Goal: Task Accomplishment & Management: Manage account settings

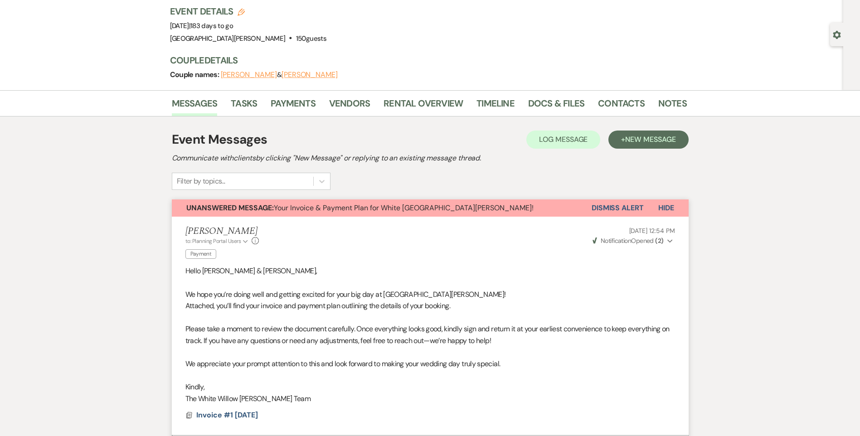
scroll to position [39, 0]
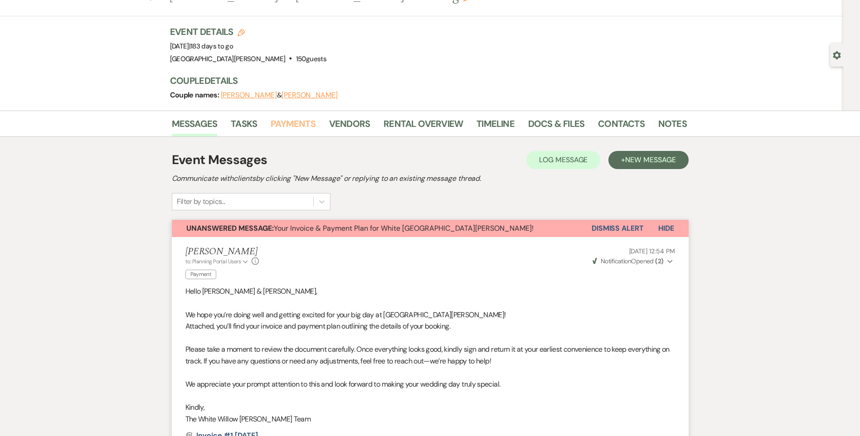
click at [307, 129] on link "Payments" at bounding box center [293, 126] width 45 height 20
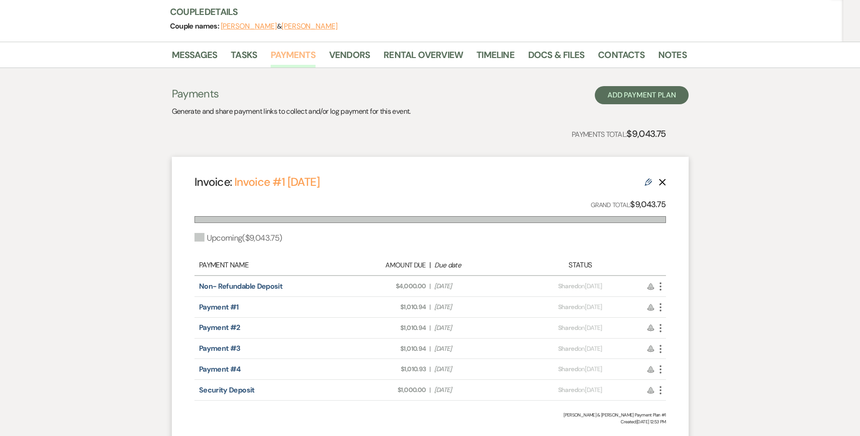
scroll to position [136, 0]
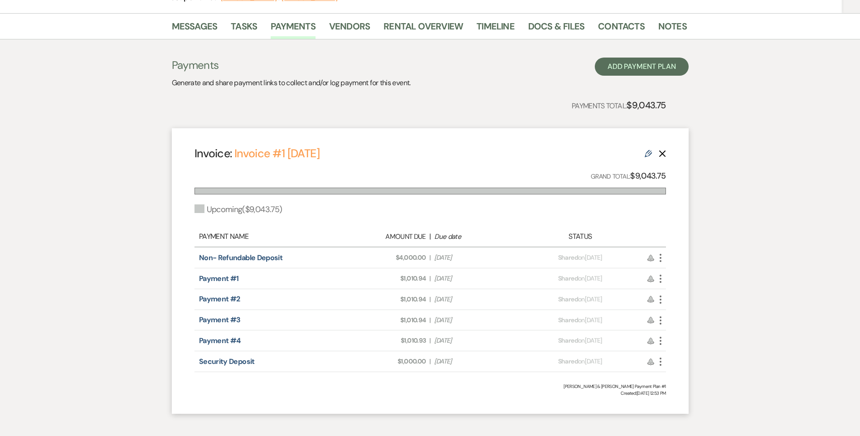
click at [663, 279] on icon "More" at bounding box center [660, 278] width 11 height 11
click at [678, 342] on link "Pencil Edit" at bounding box center [701, 342] width 92 height 15
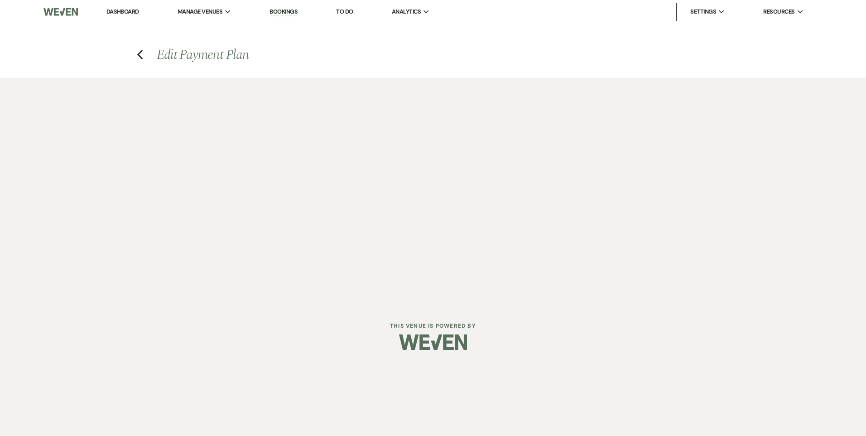
select select "27551"
select select "2"
select select "flat"
select select "true"
select select "client"
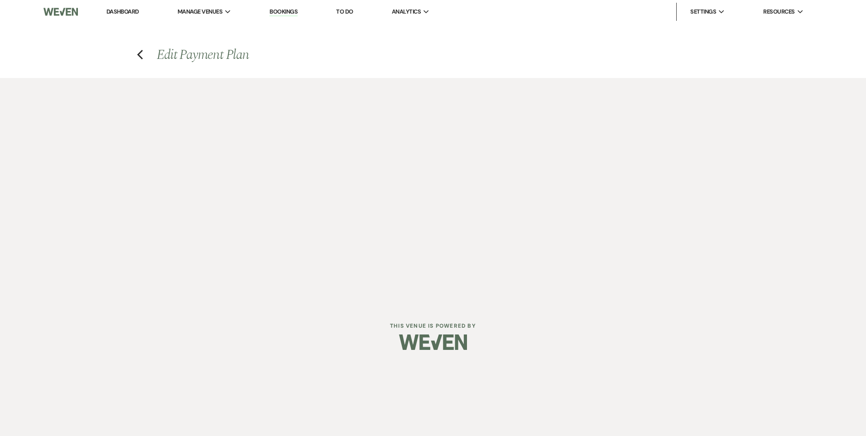
select select "days"
select select "2"
select select "flat"
select select "true"
select select "client"
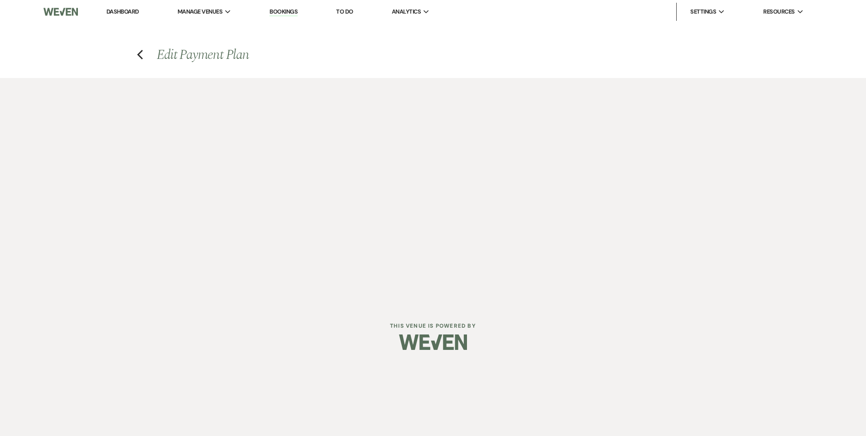
select select "weeks"
select select "client"
select select "days"
select select "2"
select select "flat"
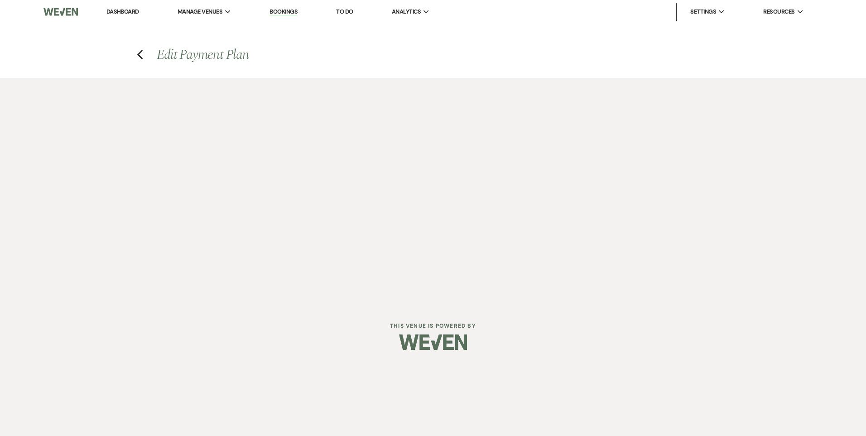
select select "true"
select select "client"
select select "weeks"
select select "client"
select select "days"
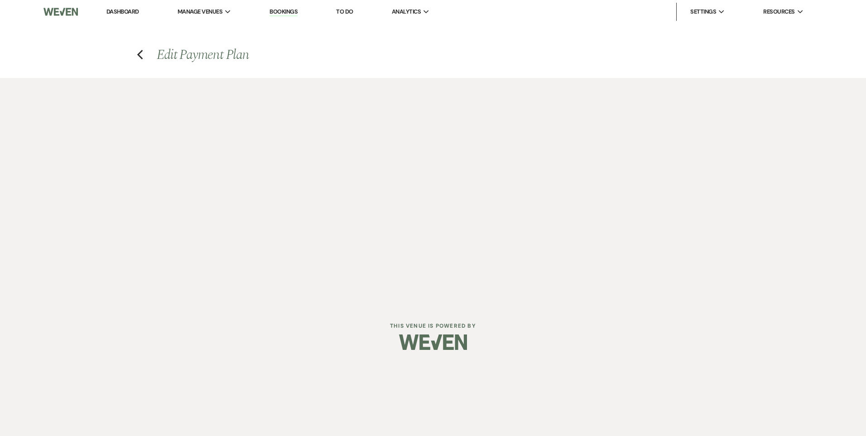
select select "2"
select select "flat"
select select "true"
select select "client"
select select "weeks"
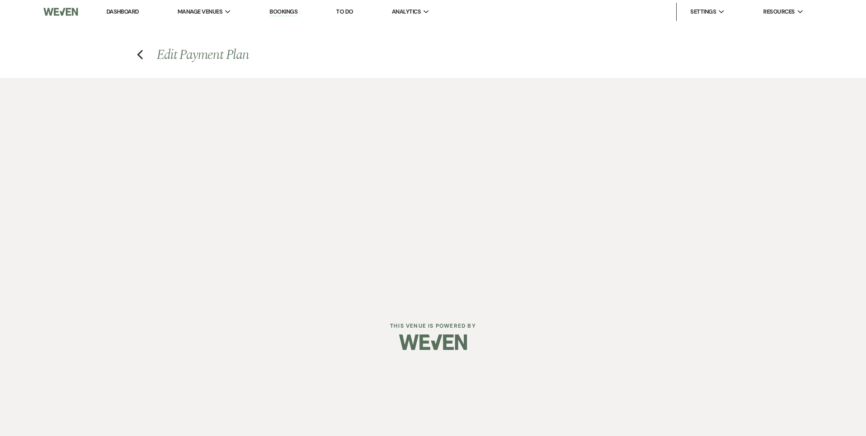
select select "client"
select select "days"
select select "2"
select select "flat"
select select "true"
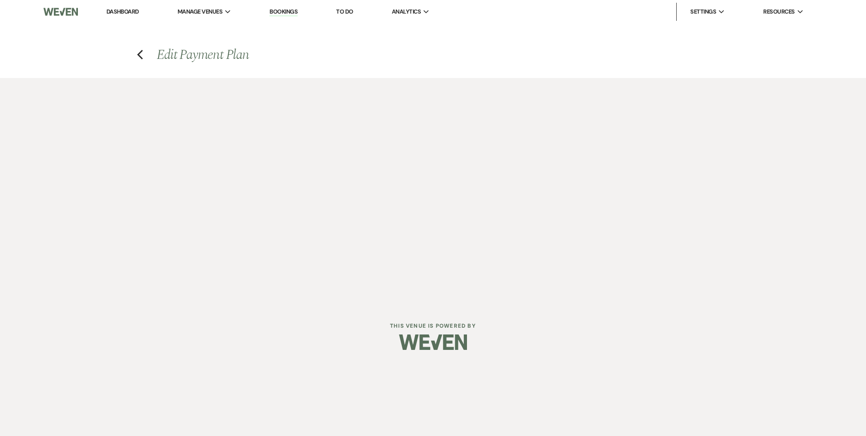
select select "client"
select select "days"
select select "client"
select select "weeks"
select select "2"
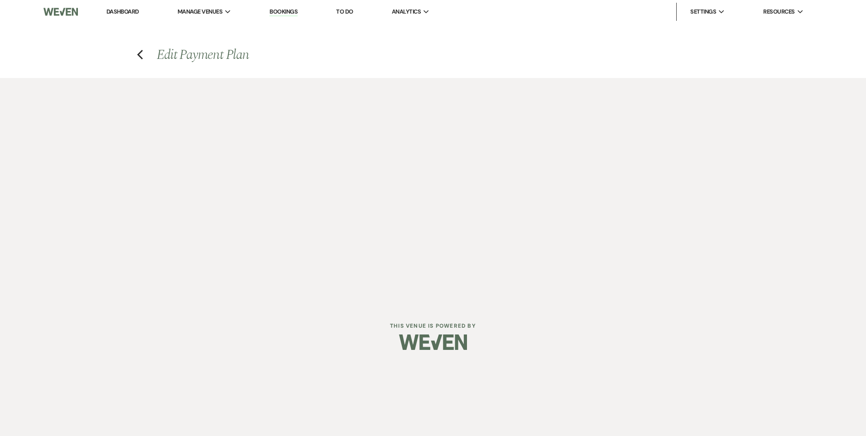
select select "flat"
select select "true"
select select "client"
select select "days"
select select "client"
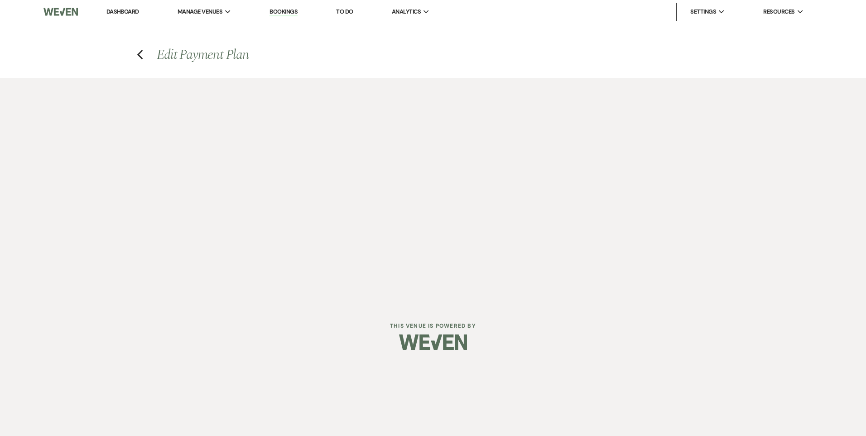
select select "weeks"
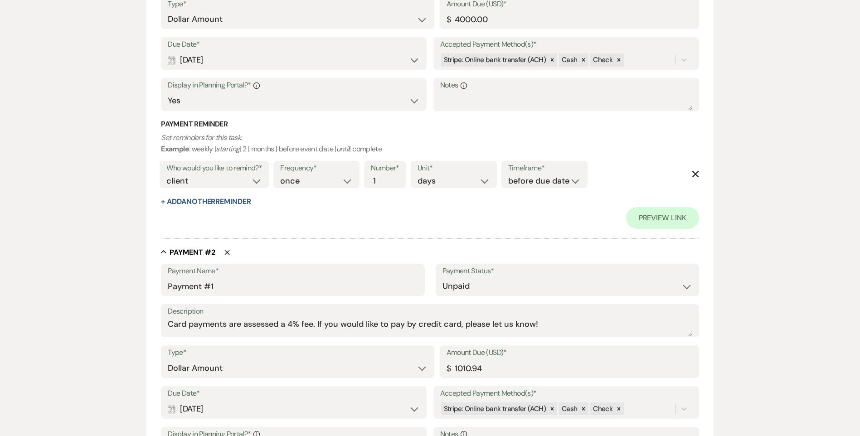
scroll to position [363, 0]
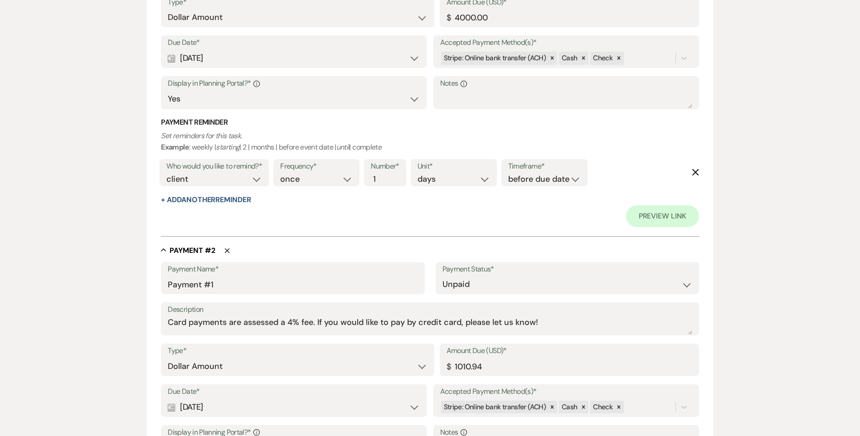
click at [315, 404] on div "Calendar [DATE] Expand" at bounding box center [294, 407] width 252 height 18
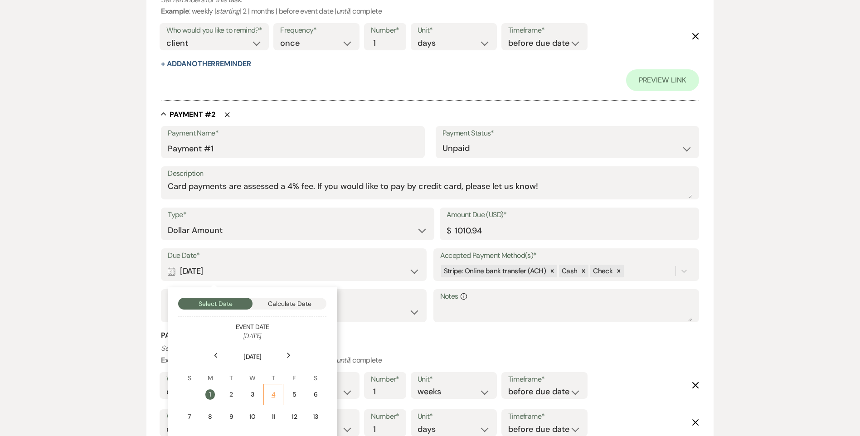
scroll to position [544, 0]
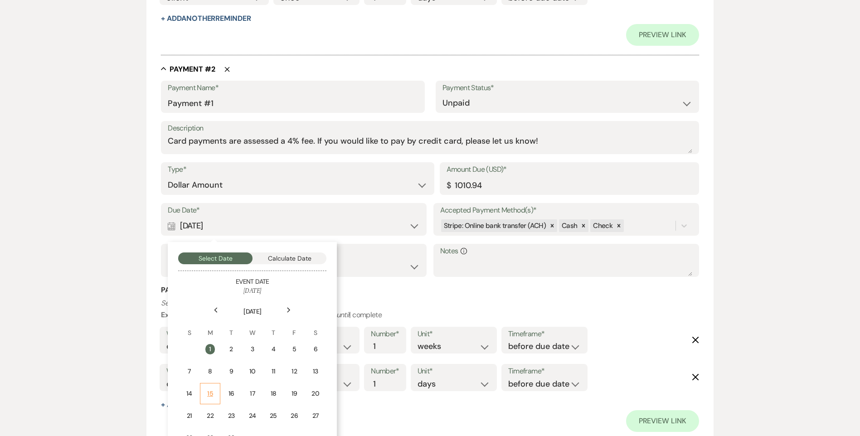
click at [217, 392] on td "15" at bounding box center [210, 393] width 20 height 21
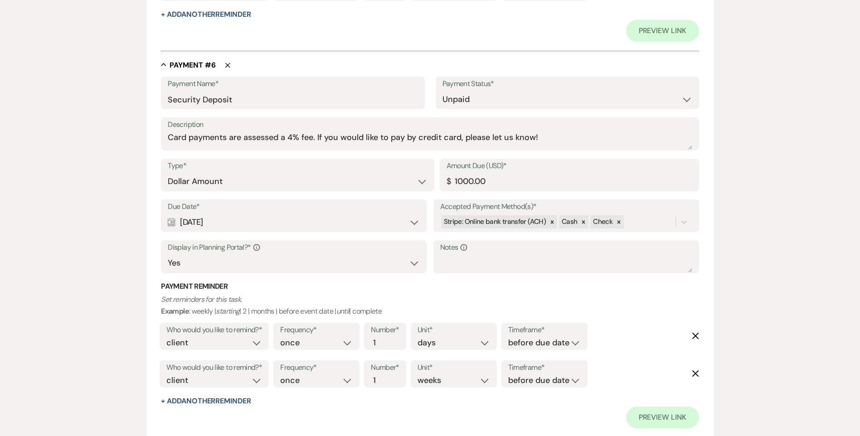
scroll to position [2205, 0]
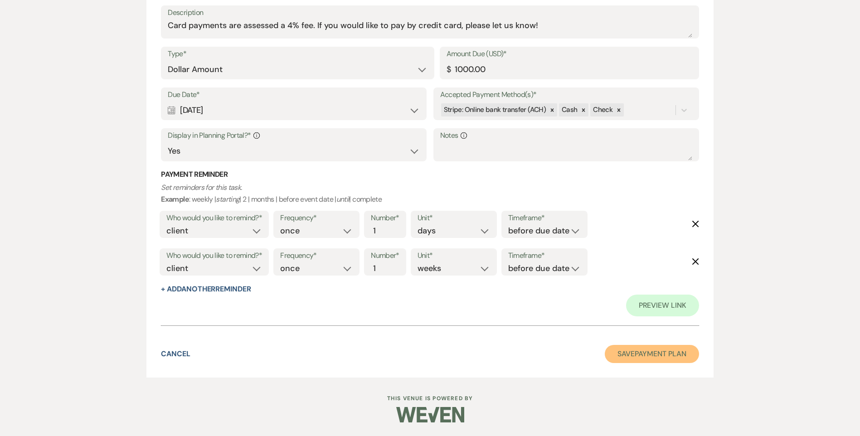
click at [660, 348] on button "Save Payment Plan" at bounding box center [652, 354] width 94 height 18
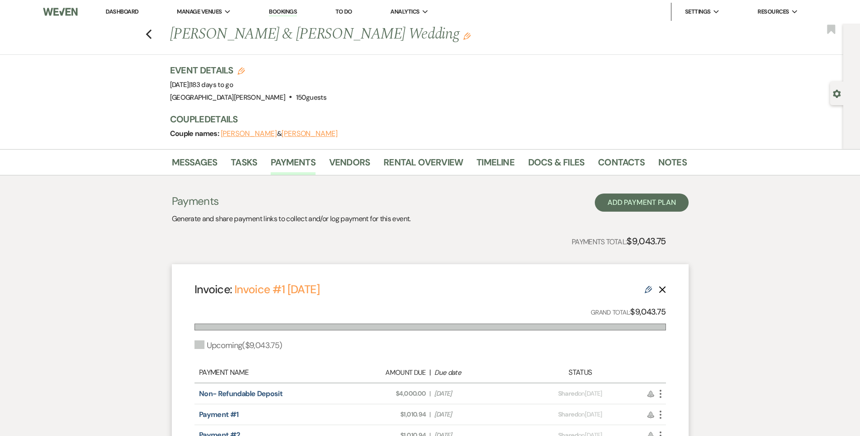
scroll to position [45, 0]
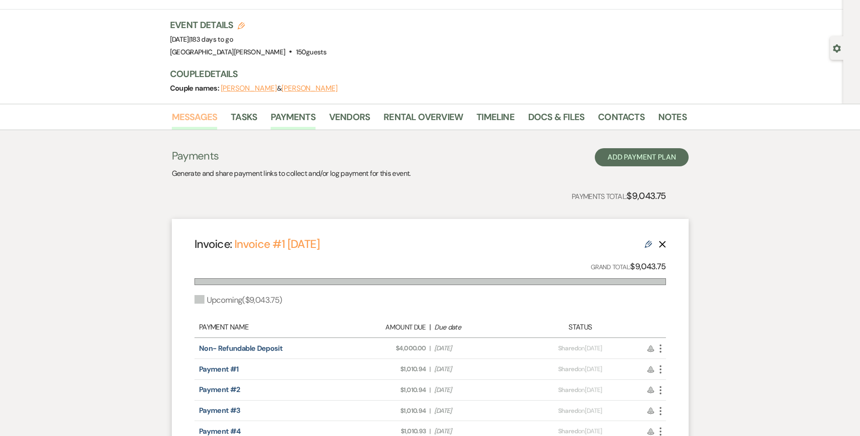
click at [205, 116] on link "Messages" at bounding box center [195, 120] width 46 height 20
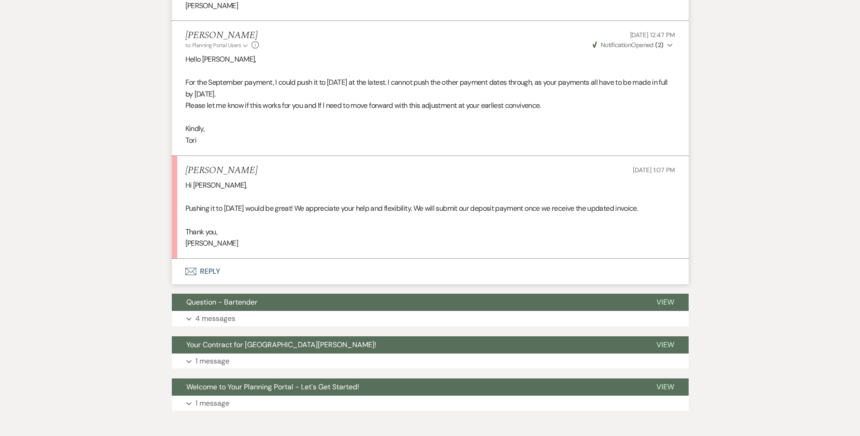
scroll to position [589, 0]
click at [218, 284] on button "Envelope Reply" at bounding box center [430, 270] width 517 height 25
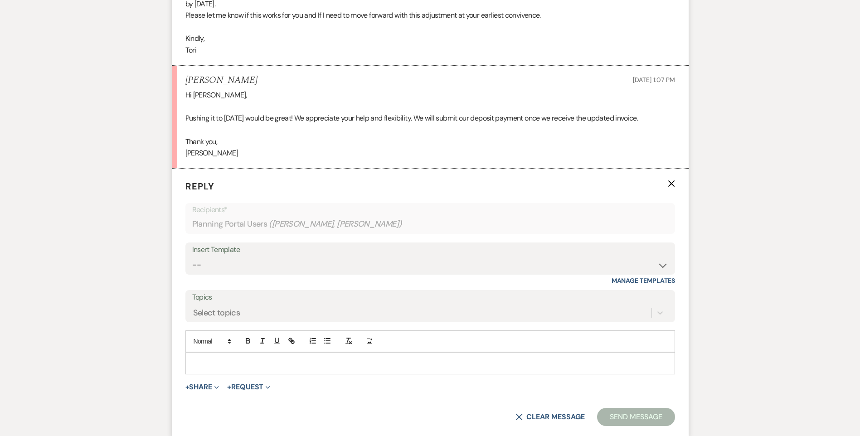
scroll to position [679, 0]
click at [208, 404] on form "Reply X Recipients* Planning Portal Users ( [PERSON_NAME], [PERSON_NAME] ) Inse…" at bounding box center [430, 302] width 517 height 268
click at [209, 390] on button "+ Share Expand" at bounding box center [202, 385] width 34 height 7
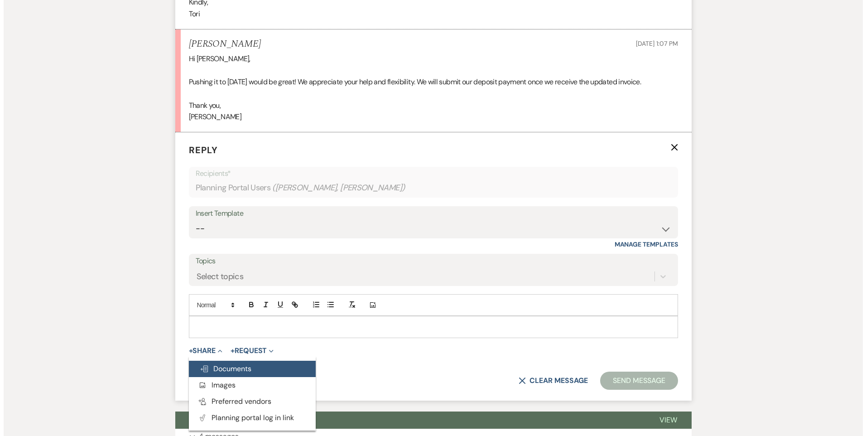
scroll to position [725, 0]
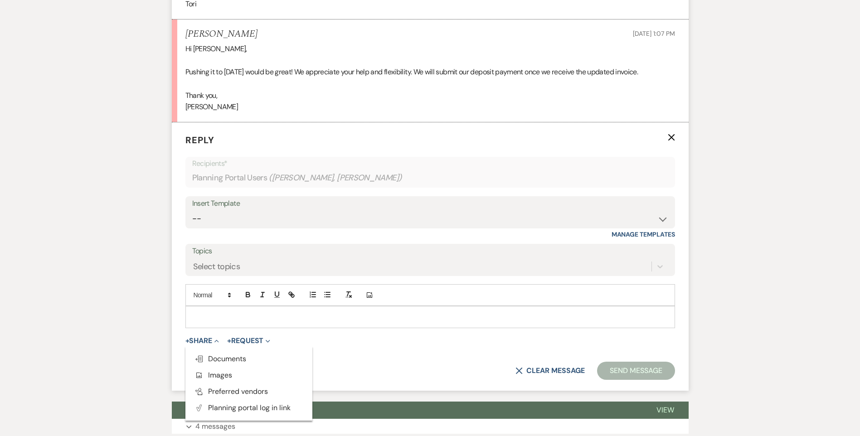
drag, startPoint x: 216, startPoint y: 369, endPoint x: 224, endPoint y: 360, distance: 12.2
click at [216, 363] on span "Doc Upload Documents" at bounding box center [220, 359] width 52 height 10
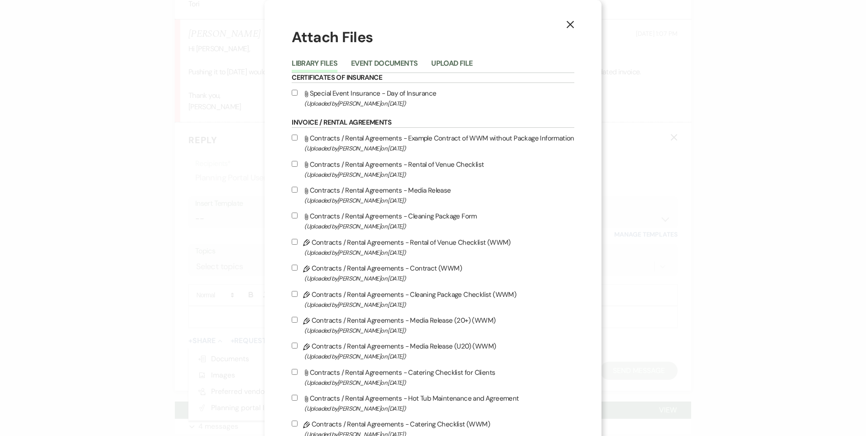
click at [388, 58] on li "Event Documents" at bounding box center [391, 65] width 80 height 15
click at [386, 65] on button "Event Documents" at bounding box center [384, 66] width 67 height 13
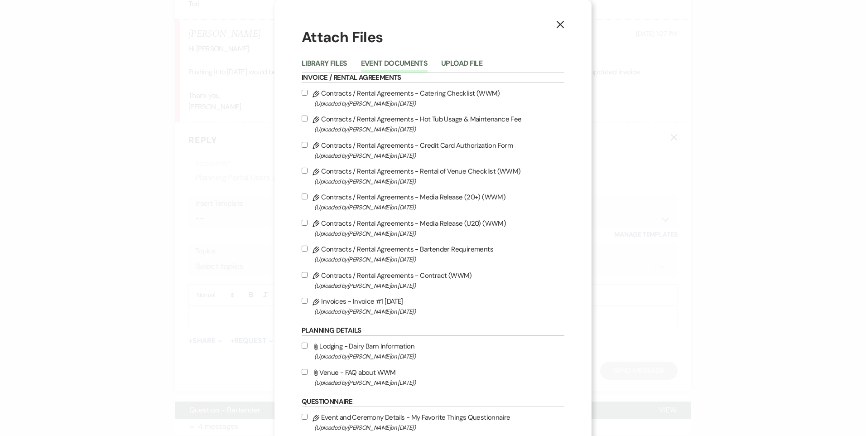
click at [302, 299] on input "Pencil Invoices - Invoice #1 [DATE] (Uploaded by [PERSON_NAME] on [DATE] )" at bounding box center [305, 301] width 6 height 6
checkbox input "true"
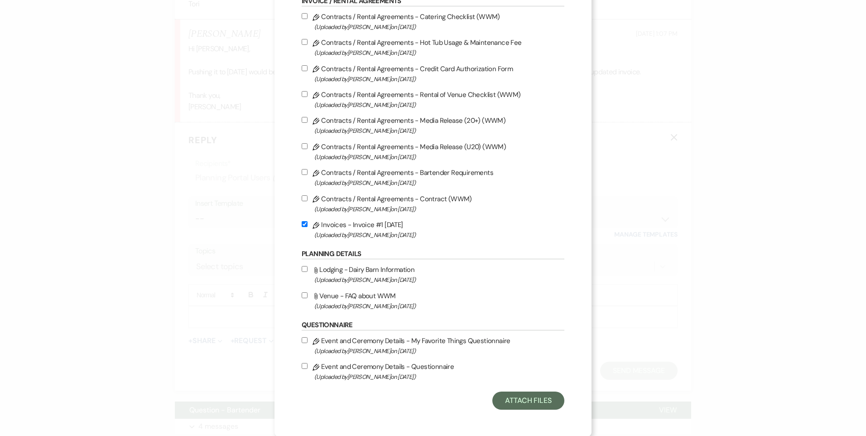
scroll to position [77, 0]
click at [517, 398] on button "Attach Files" at bounding box center [529, 400] width 72 height 18
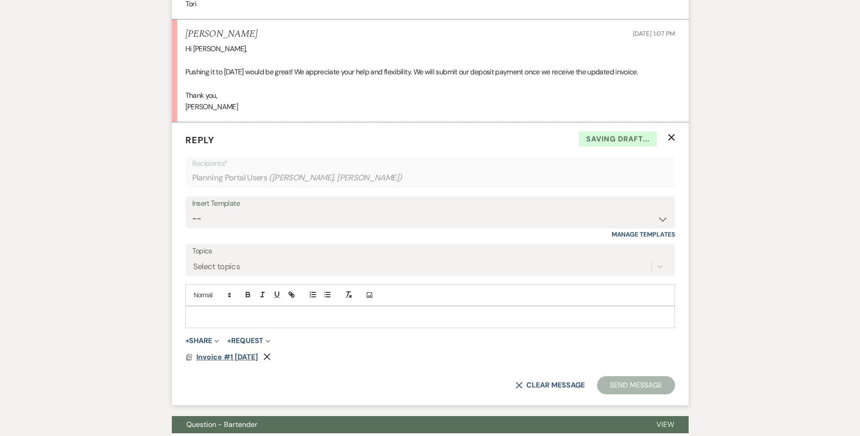
click at [253, 362] on span "Invoice #1 [DATE]" at bounding box center [227, 357] width 62 height 10
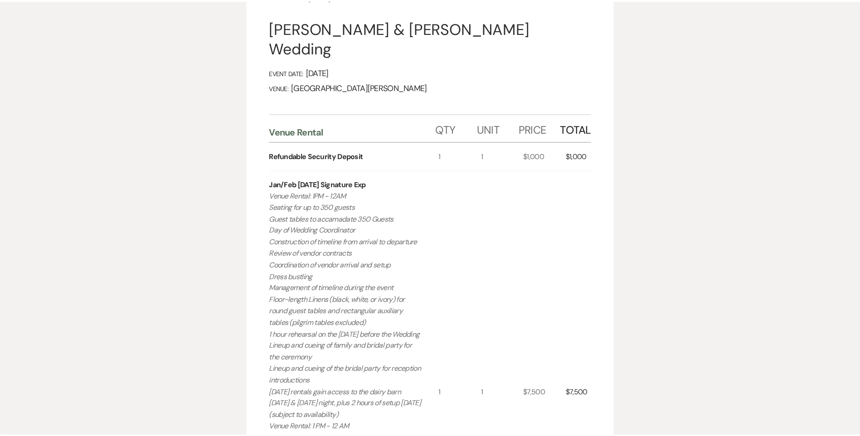
scroll to position [0, 0]
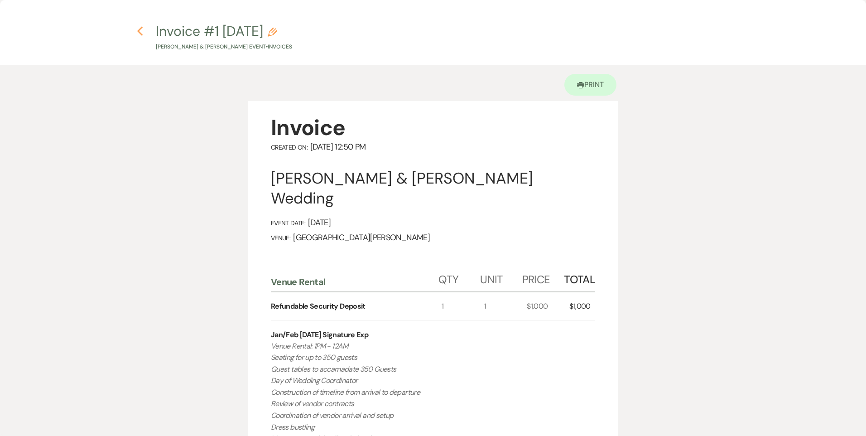
click at [140, 30] on icon "Previous" at bounding box center [140, 31] width 7 height 11
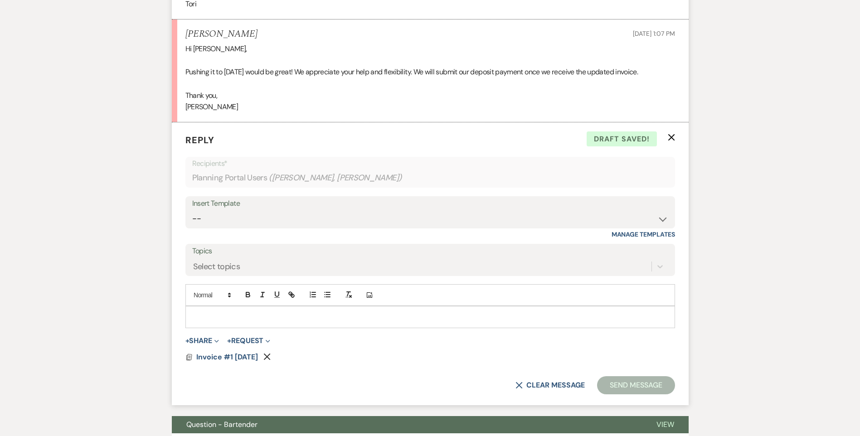
click at [224, 322] on p at bounding box center [430, 317] width 475 height 10
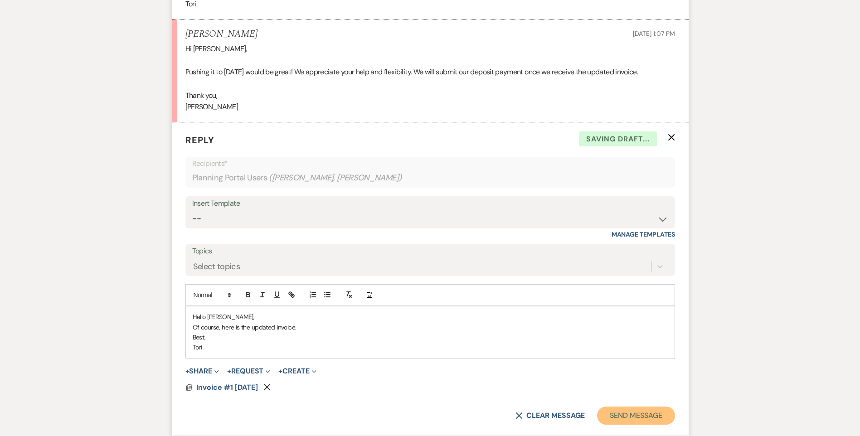
click at [634, 425] on button "Send Message" at bounding box center [635, 416] width 77 height 18
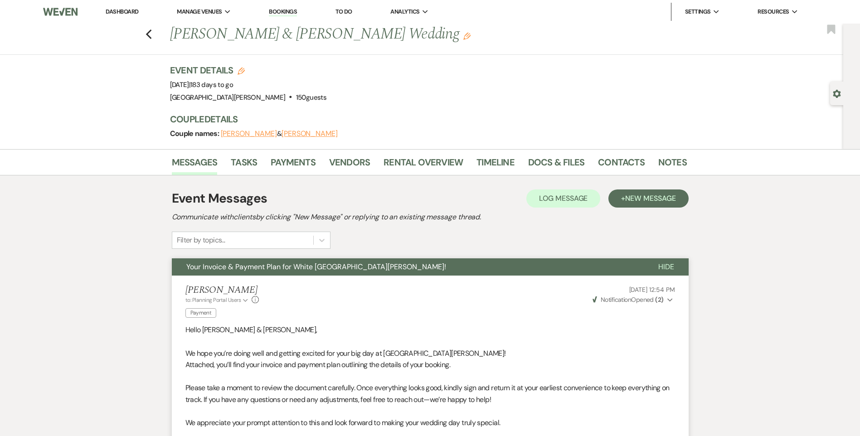
click at [121, 15] on link "Dashboard" at bounding box center [122, 12] width 33 height 8
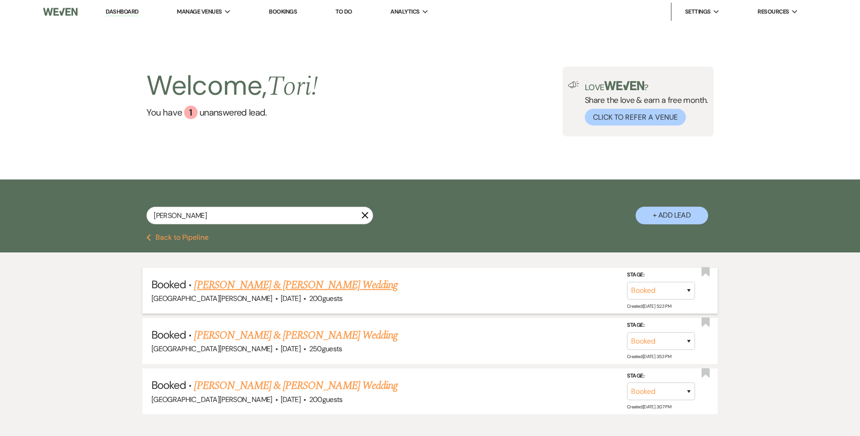
type input "miller"
click at [259, 285] on link "Riley Mathias & Ethan Miller's Wedding" at bounding box center [295, 285] width 203 height 16
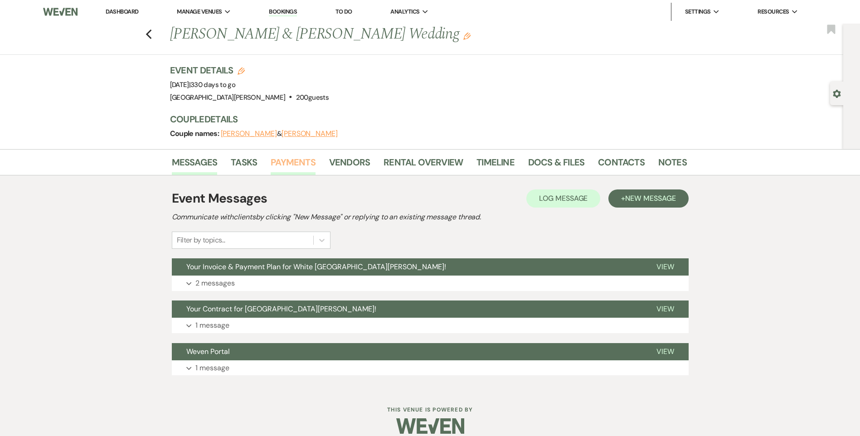
click at [298, 165] on link "Payments" at bounding box center [293, 165] width 45 height 20
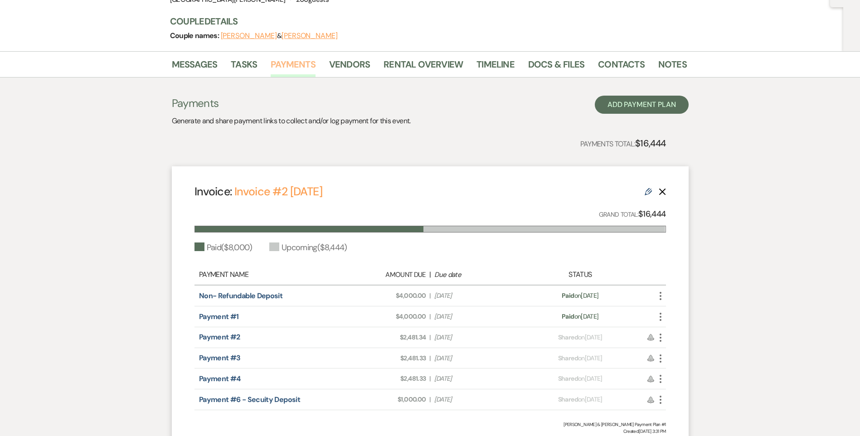
scroll to position [91, 0]
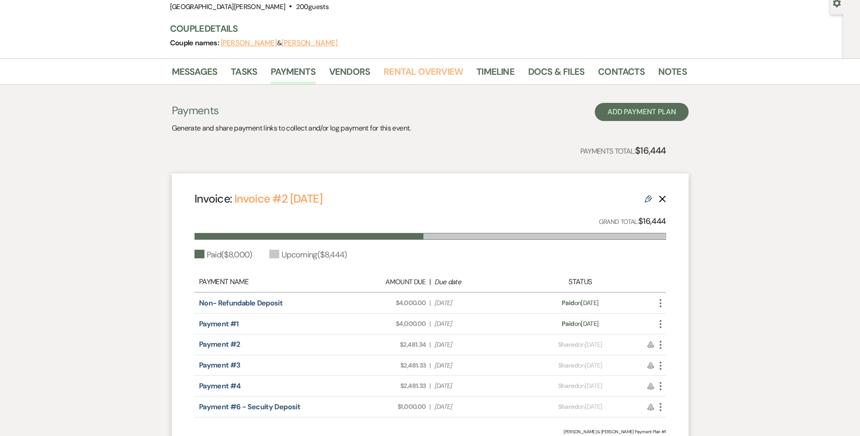
click at [412, 72] on link "Rental Overview" at bounding box center [422, 74] width 79 height 20
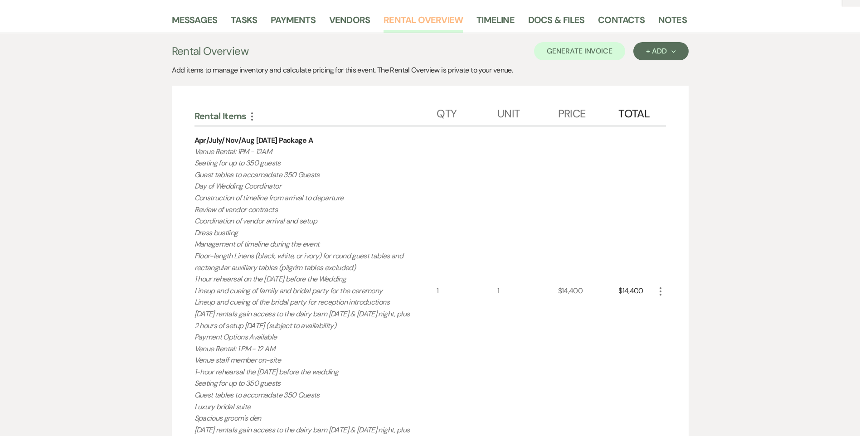
scroll to position [45, 0]
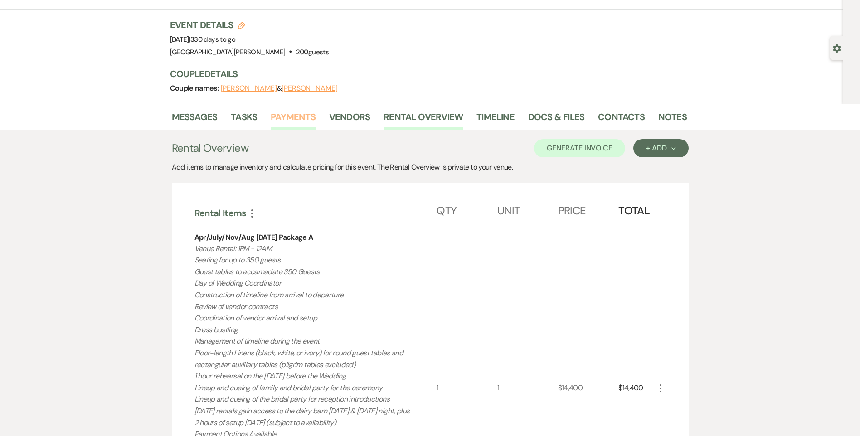
click at [292, 119] on link "Payments" at bounding box center [293, 120] width 45 height 20
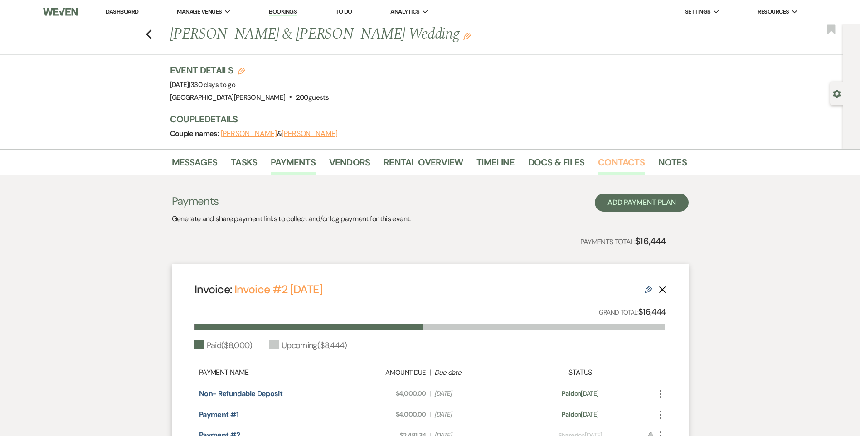
click at [612, 162] on link "Contacts" at bounding box center [621, 165] width 47 height 20
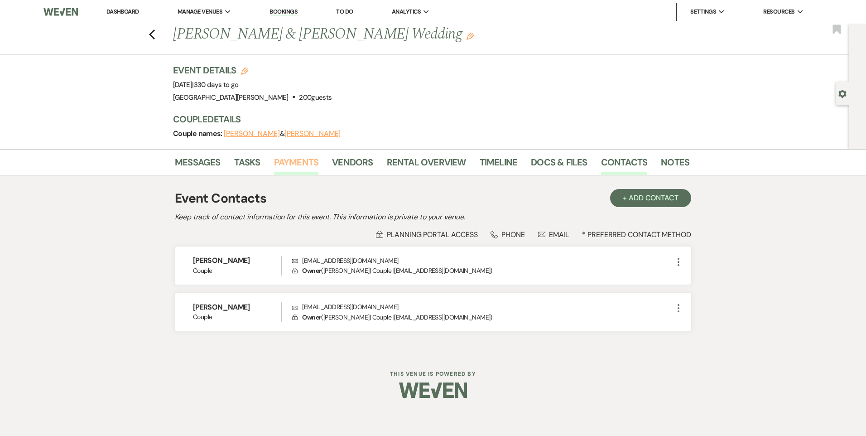
click at [301, 163] on link "Payments" at bounding box center [296, 165] width 45 height 20
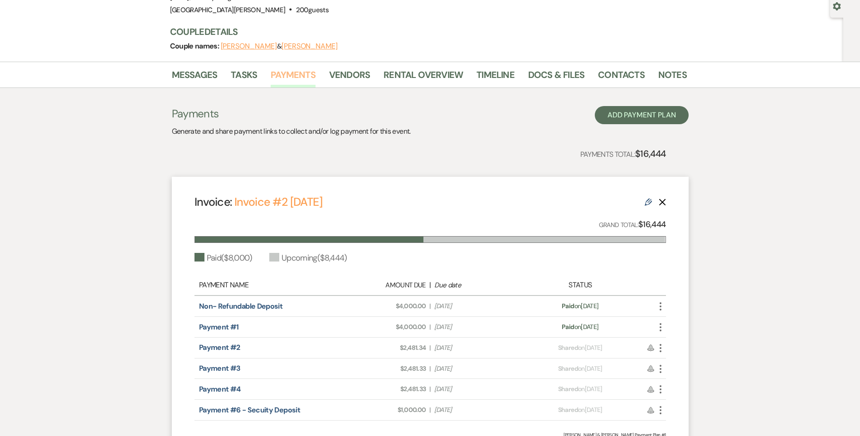
scroll to position [136, 0]
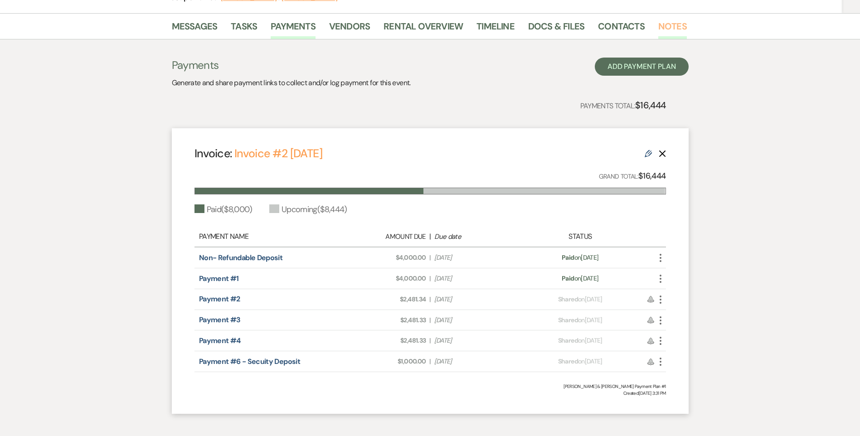
click at [675, 27] on link "Notes" at bounding box center [672, 29] width 29 height 20
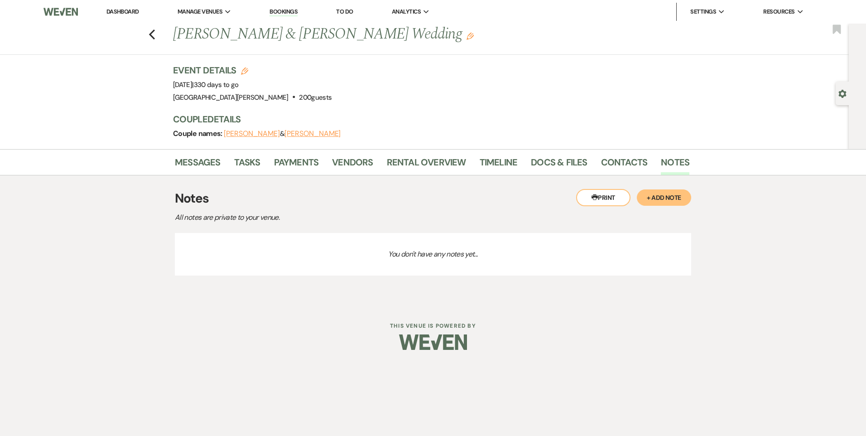
click at [667, 200] on button "+ Add Note" at bounding box center [664, 197] width 54 height 16
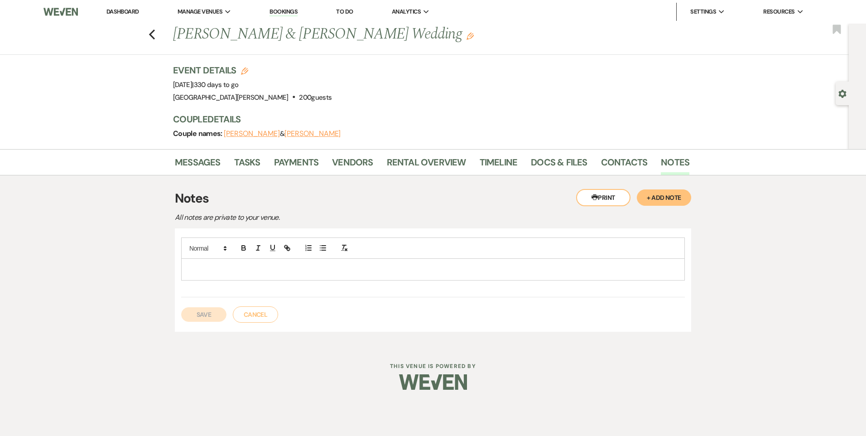
click at [400, 270] on p at bounding box center [433, 269] width 489 height 10
click at [410, 267] on p "Paid $8.781.76 on 8/20/25 by CC over phone for payments #2-#4 & Refunadable Sec…" at bounding box center [433, 269] width 489 height 10
click at [464, 270] on p "Paid $8.781.76 on 8/20/25 by CC over phone for payments #2-#4 & Refundable Secu…" at bounding box center [433, 269] width 489 height 10
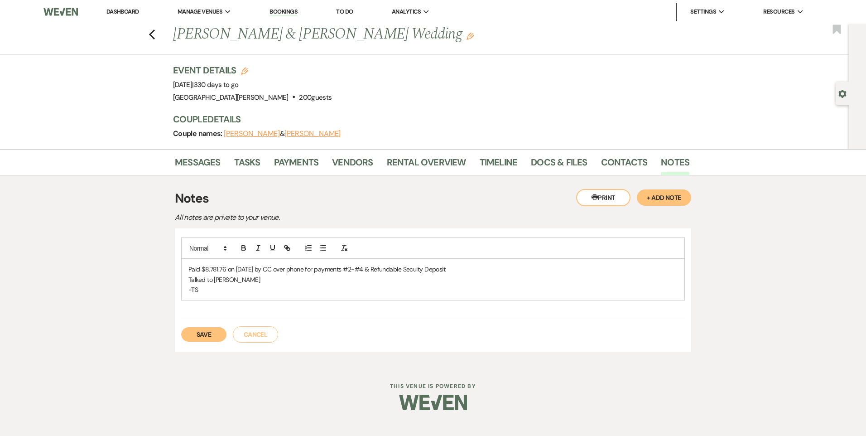
drag, startPoint x: 480, startPoint y: 271, endPoint x: 189, endPoint y: 266, distance: 291.0
click at [189, 266] on p "Paid $8.781.76 on 8/20/25 by CC over phone for payments #2-#4 & Refundable Secu…" at bounding box center [433, 269] width 489 height 10
copy p "Paid $8.781.76 on 8/20/25 by CC over phone for payments #2-#4 & Refundable Secu…"
click at [207, 337] on button "Save" at bounding box center [203, 334] width 45 height 15
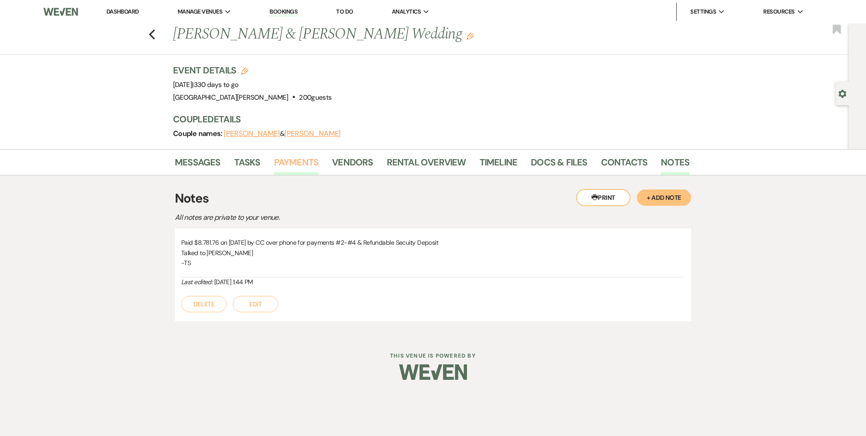
click at [287, 163] on link "Payments" at bounding box center [296, 165] width 45 height 20
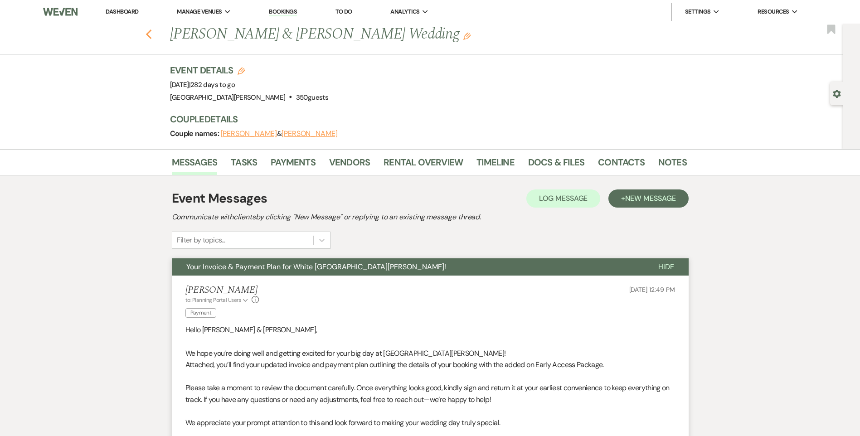
click at [151, 38] on use "button" at bounding box center [148, 34] width 6 height 10
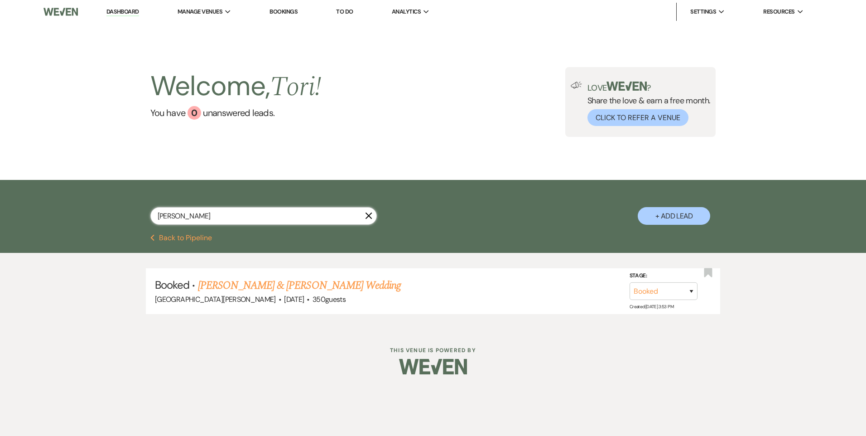
drag, startPoint x: 186, startPoint y: 210, endPoint x: 10, endPoint y: 199, distance: 176.2
click at [35, 203] on div "collins X + Add Lead" at bounding box center [433, 207] width 866 height 54
type input "7/17/26"
click at [224, 290] on link "Riley Mathias & Ethan Miller's Wedding" at bounding box center [299, 285] width 203 height 16
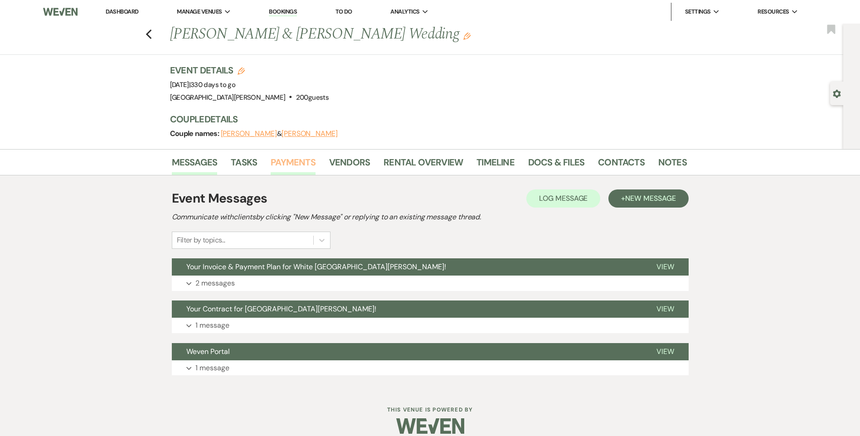
click at [293, 162] on link "Payments" at bounding box center [293, 165] width 45 height 20
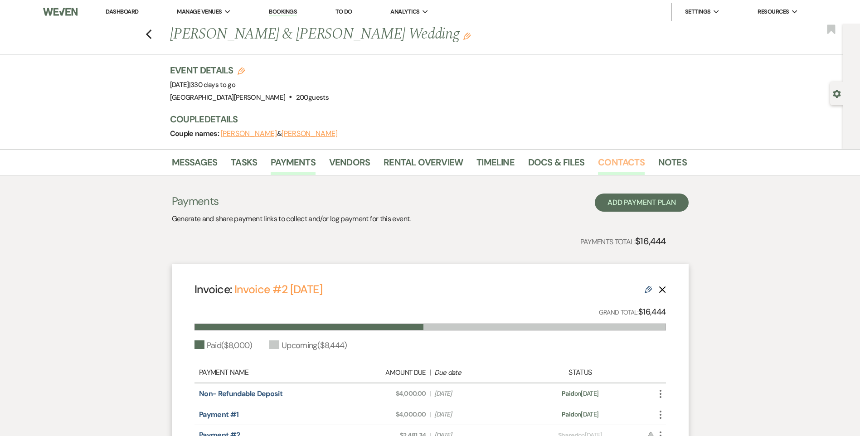
click at [598, 160] on link "Contacts" at bounding box center [621, 165] width 47 height 20
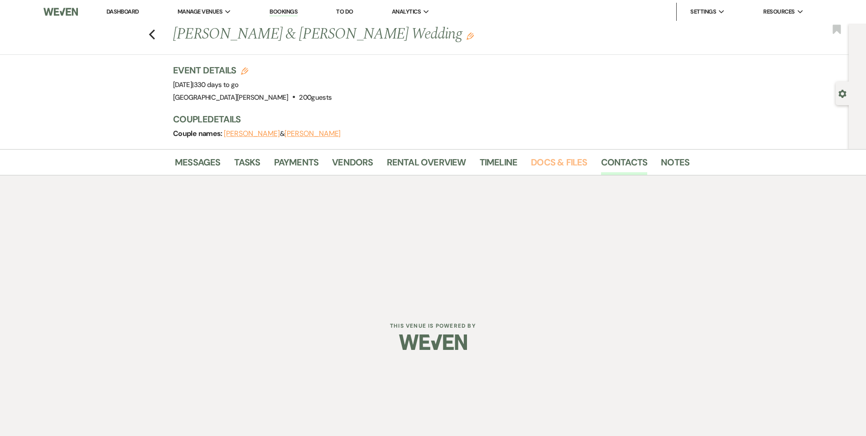
click at [582, 162] on link "Docs & Files" at bounding box center [559, 165] width 56 height 20
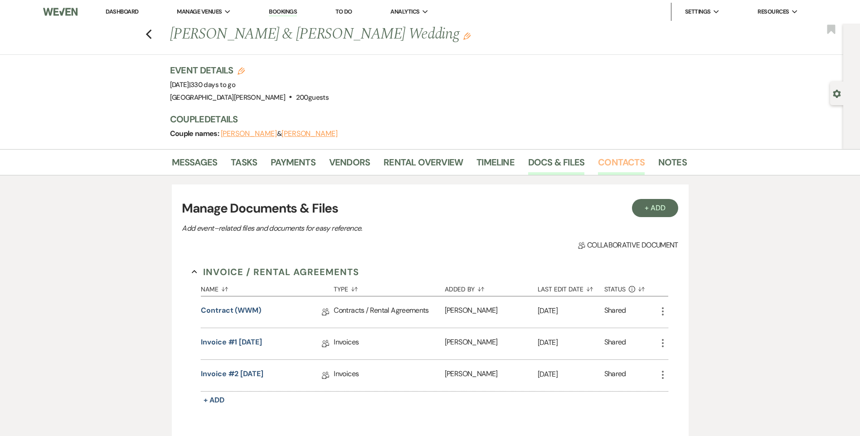
click at [622, 160] on link "Contacts" at bounding box center [621, 165] width 47 height 20
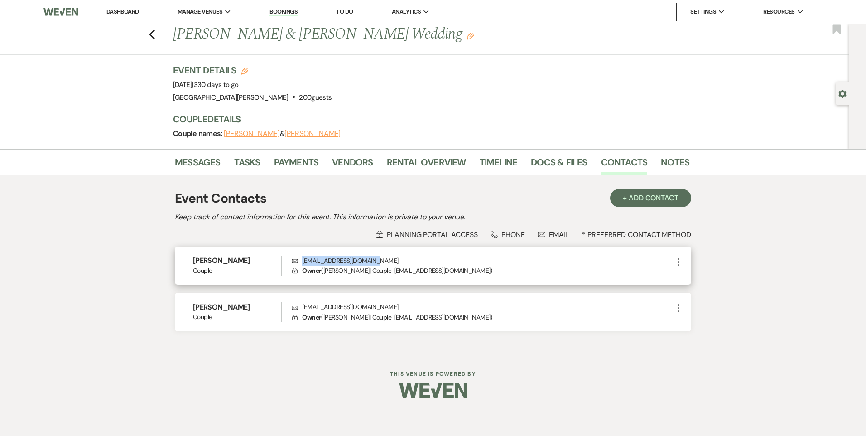
drag, startPoint x: 381, startPoint y: 262, endPoint x: 302, endPoint y: 261, distance: 78.9
click at [302, 261] on p "Envelope rileymathias@icloud.com" at bounding box center [482, 261] width 381 height 10
drag, startPoint x: 302, startPoint y: 261, endPoint x: 307, endPoint y: 261, distance: 5.5
copy p "rileymathias@icloud.com"
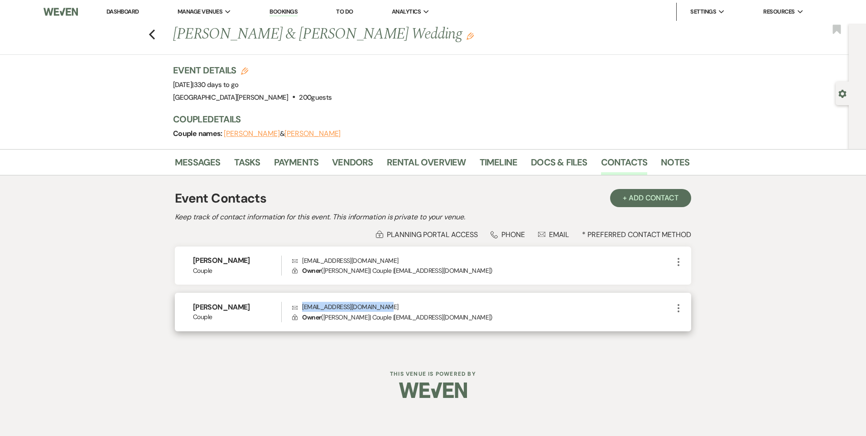
drag, startPoint x: 391, startPoint y: 307, endPoint x: 303, endPoint y: 307, distance: 88.4
click at [303, 307] on p "Envelope ethantLmiller.33@gmail.com" at bounding box center [482, 307] width 381 height 10
drag, startPoint x: 303, startPoint y: 307, endPoint x: 311, endPoint y: 307, distance: 8.6
copy p "ethantLmiller.33@gmail.com"
click at [149, 31] on icon "Previous" at bounding box center [152, 34] width 7 height 11
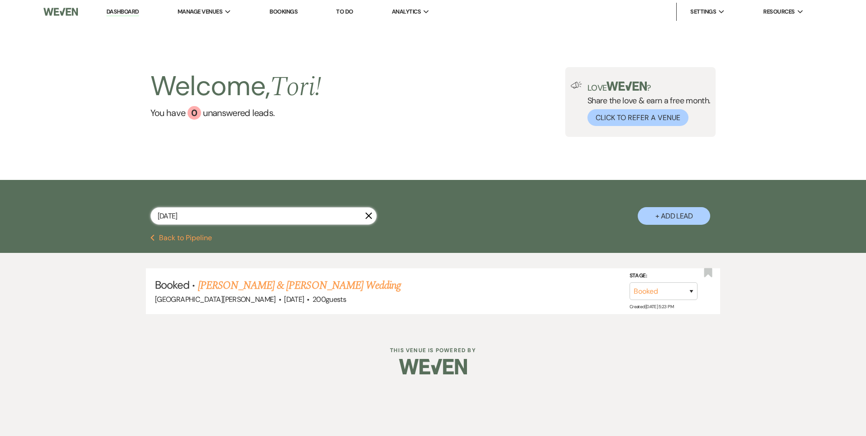
click at [99, 220] on div "7/17/26 X + Add Lead" at bounding box center [433, 207] width 866 height 54
type input "chatman"
click at [241, 282] on link "Whitlee Chatman & Talan Taylor's Wedding" at bounding box center [299, 285] width 203 height 16
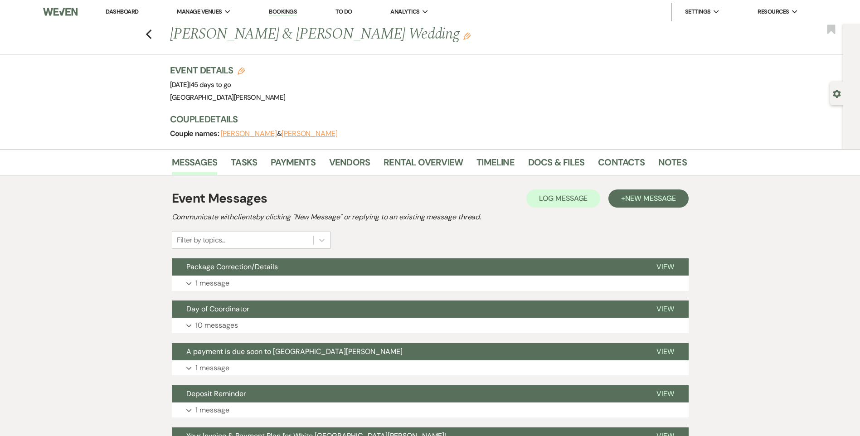
click at [321, 163] on li "Payments" at bounding box center [300, 164] width 58 height 22
click at [311, 164] on link "Payments" at bounding box center [293, 165] width 45 height 20
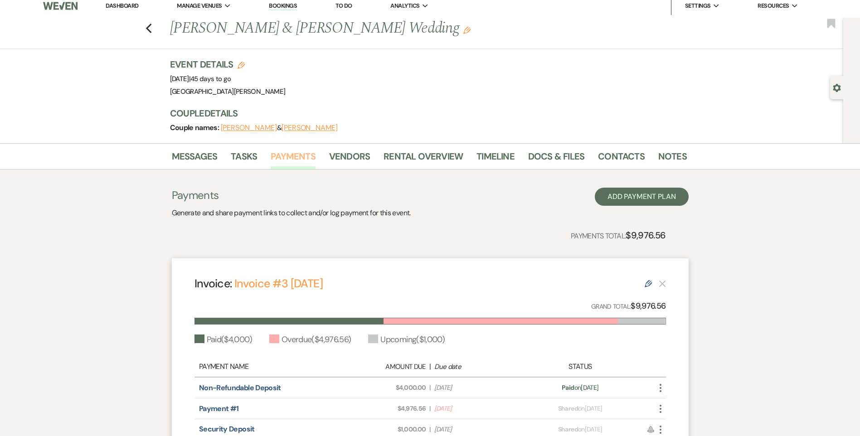
scroll to position [91, 0]
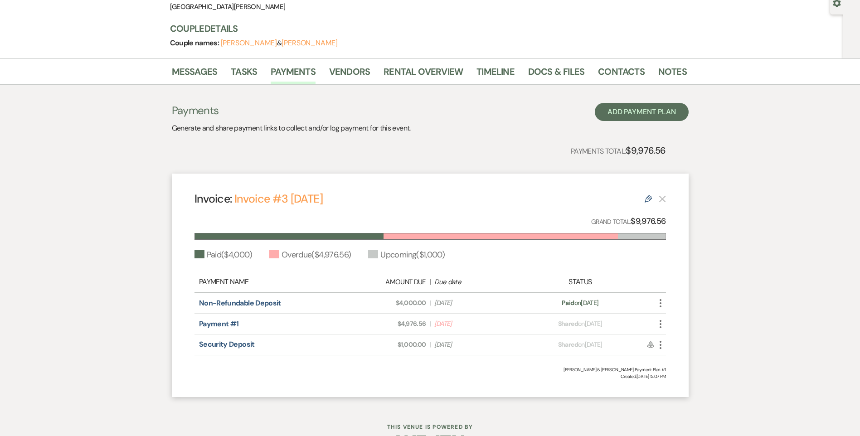
click at [441, 168] on div "Payments Generate and share payment links to collect and/or log payment for thi…" at bounding box center [430, 250] width 517 height 294
click at [416, 69] on link "Rental Overview" at bounding box center [422, 74] width 79 height 20
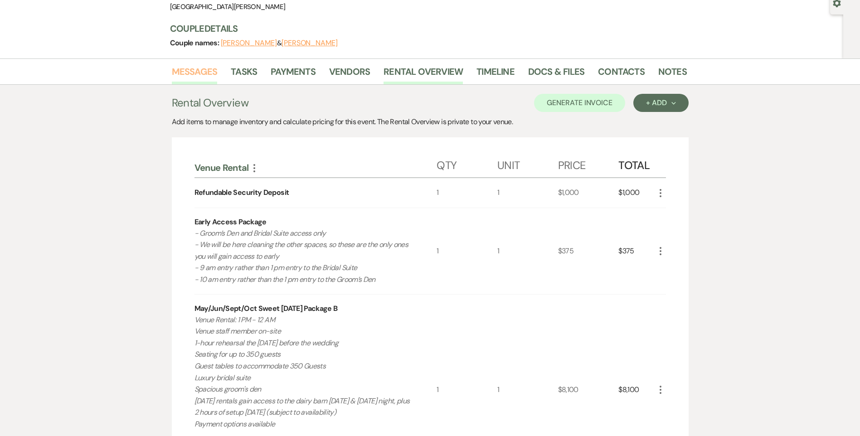
click at [197, 73] on link "Messages" at bounding box center [195, 74] width 46 height 20
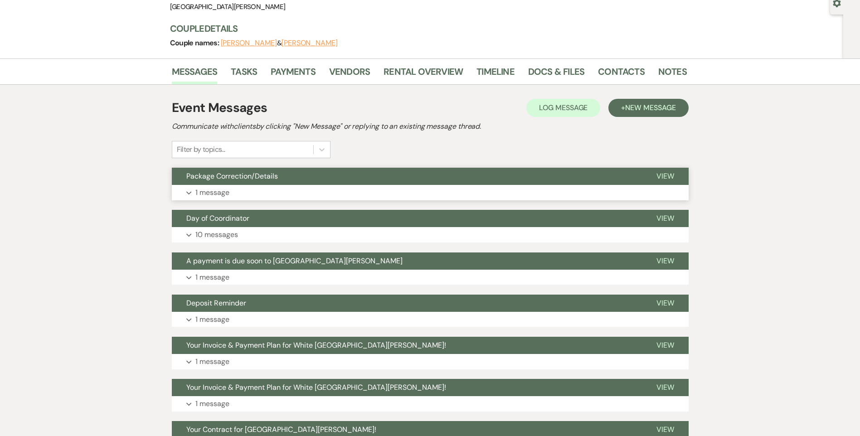
click at [268, 185] on button "Expand 1 message" at bounding box center [430, 192] width 517 height 15
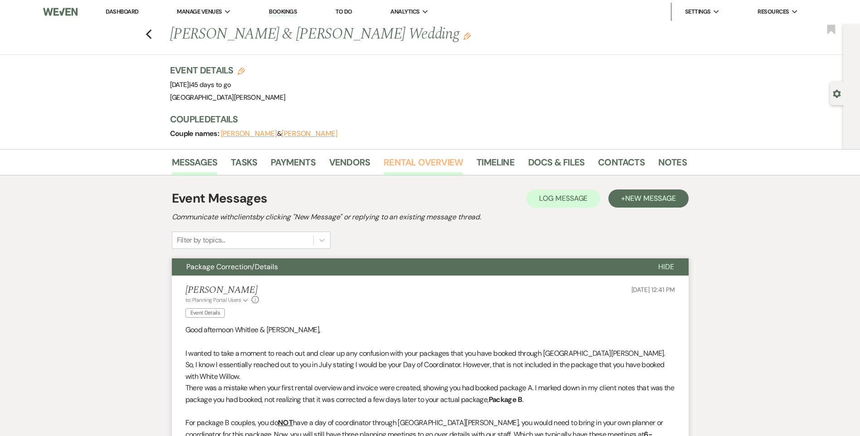
click at [420, 164] on link "Rental Overview" at bounding box center [422, 165] width 79 height 20
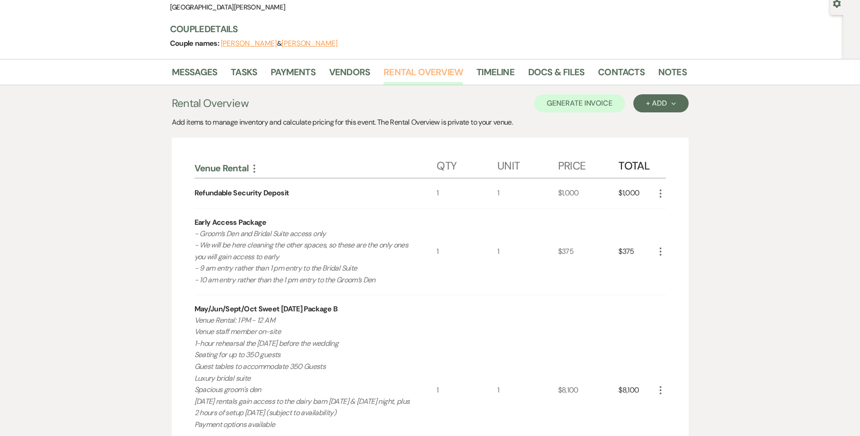
scroll to position [45, 0]
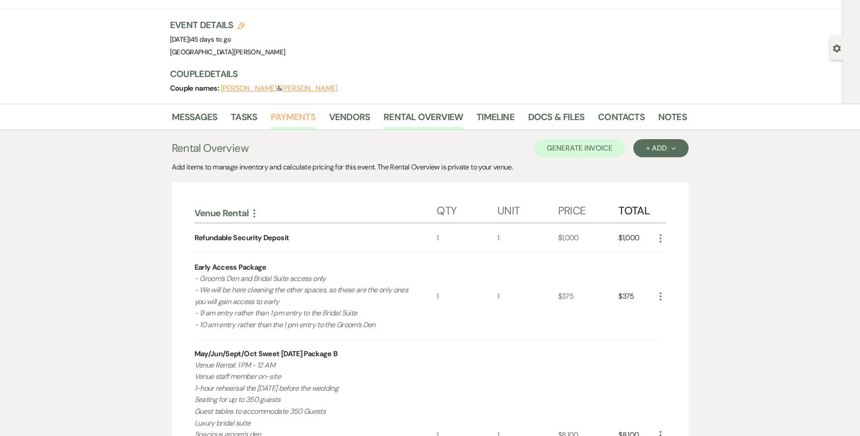
click at [303, 121] on link "Payments" at bounding box center [293, 120] width 45 height 20
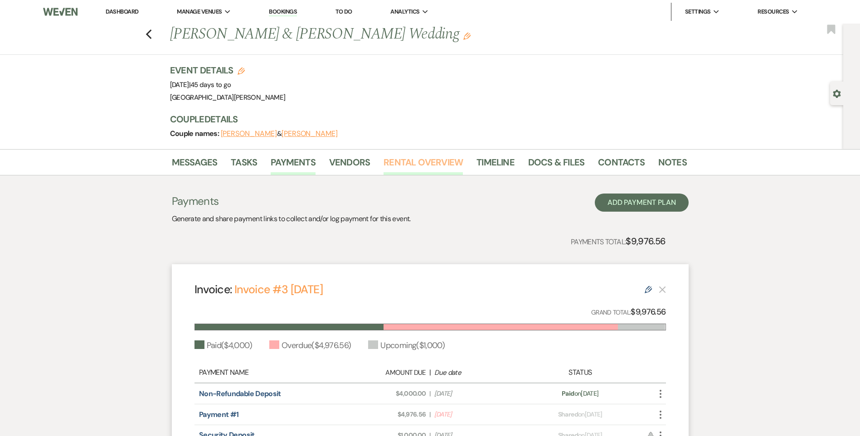
click at [407, 155] on link "Rental Overview" at bounding box center [422, 165] width 79 height 20
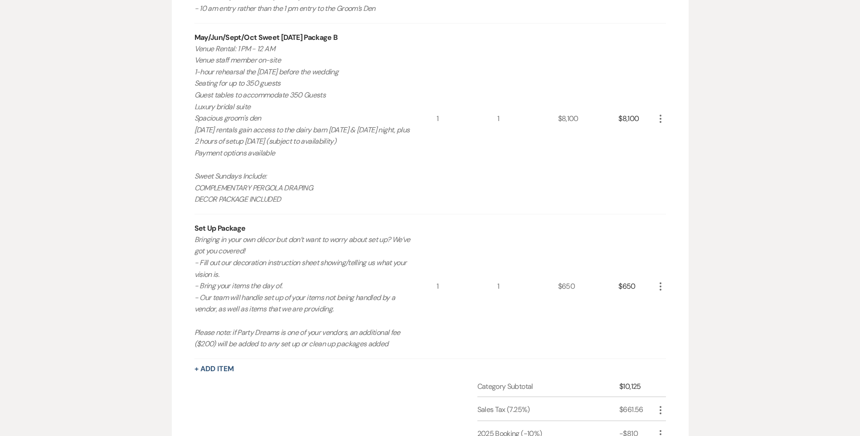
scroll to position [363, 0]
click at [210, 365] on button "+ Add Item" at bounding box center [213, 367] width 39 height 7
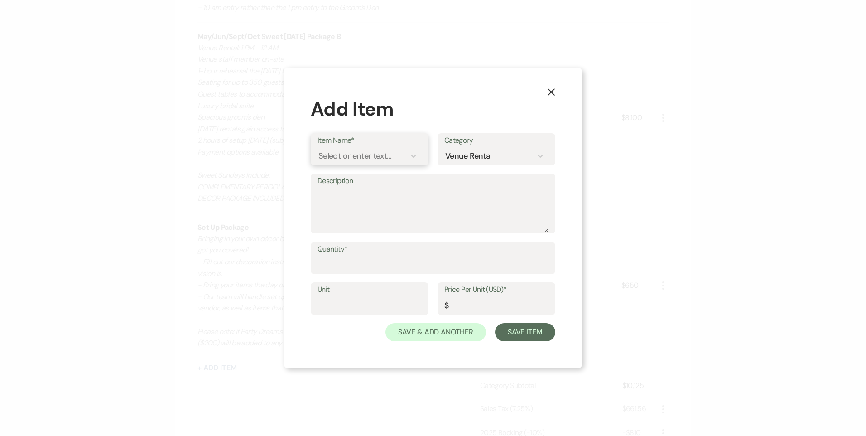
click at [344, 160] on div "Select or enter text..." at bounding box center [355, 156] width 73 height 12
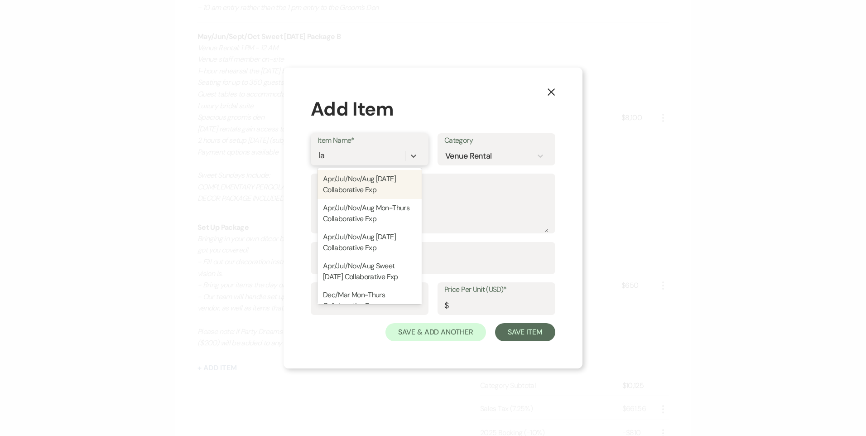
type input "lat"
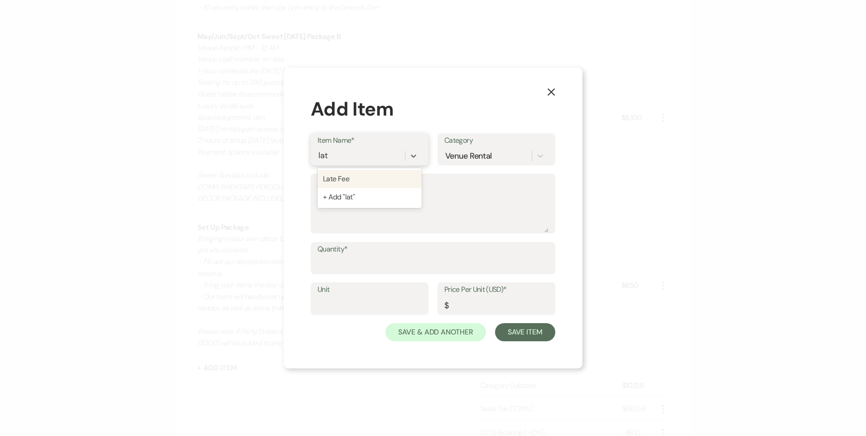
click at [348, 175] on div "Late Fee" at bounding box center [370, 179] width 104 height 18
type input "1"
type input "75"
click at [338, 276] on div "Quantity*" at bounding box center [433, 262] width 245 height 41
click at [330, 257] on input "Quantity*" at bounding box center [433, 265] width 231 height 18
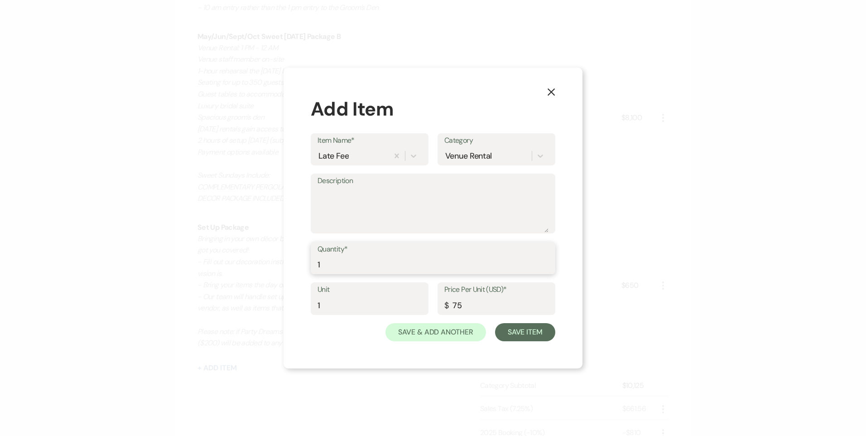
type input "1"
click at [332, 203] on textarea "Description" at bounding box center [433, 209] width 231 height 45
type textarea "Late fee for payment #1"
click at [536, 334] on button "Save Item" at bounding box center [525, 332] width 60 height 18
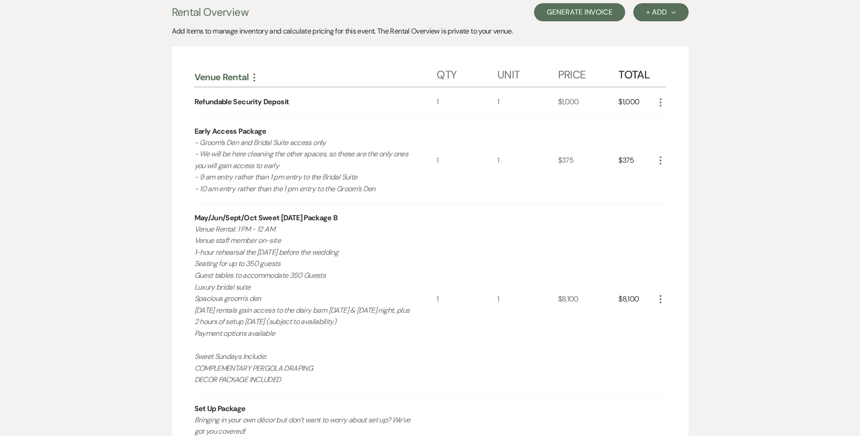
scroll to position [45, 0]
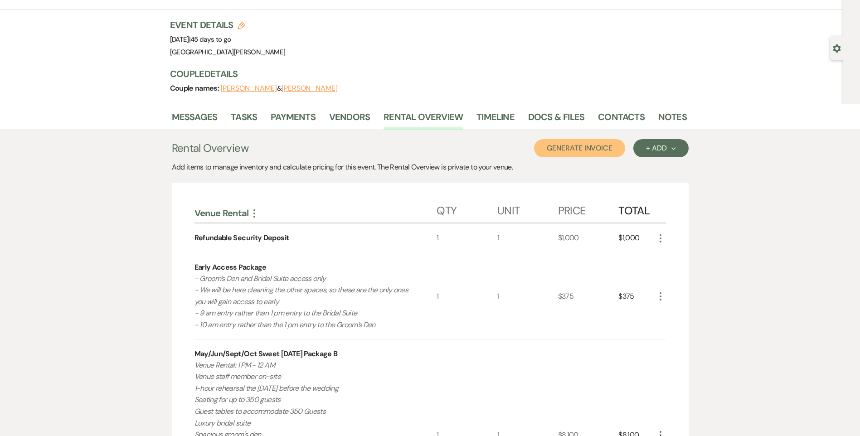
click at [568, 147] on button "Generate Invoice" at bounding box center [579, 148] width 91 height 18
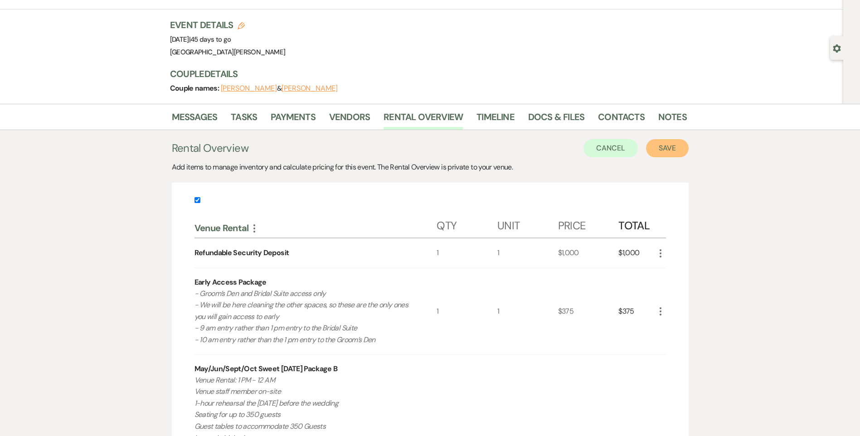
click at [674, 149] on button "Save" at bounding box center [667, 148] width 43 height 18
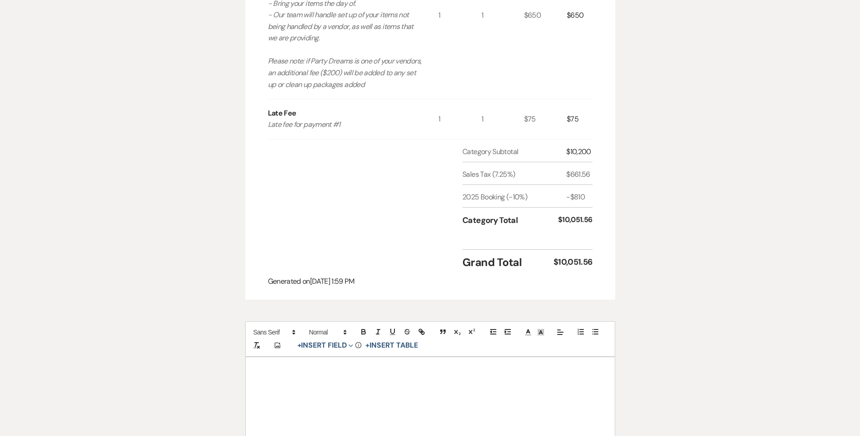
scroll to position [818, 0]
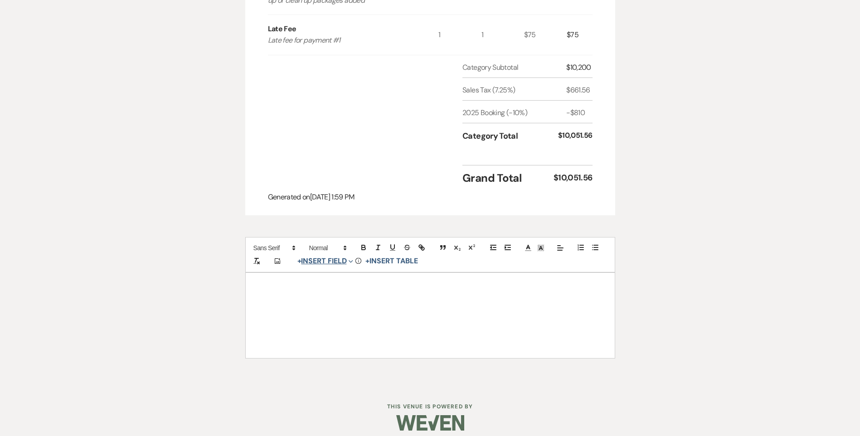
click at [339, 256] on button "+ Insert Field Expand" at bounding box center [325, 261] width 63 height 11
click at [338, 305] on button "Signature Field" at bounding box center [327, 313] width 68 height 16
select select "signatureField"
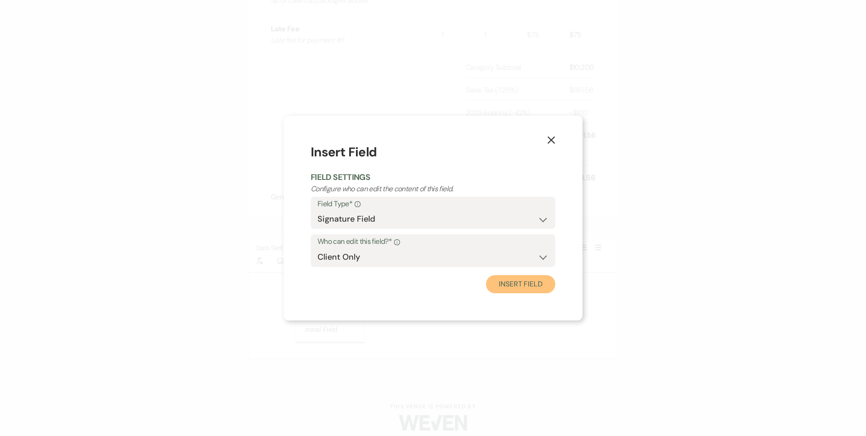
click at [521, 281] on button "Insert Field" at bounding box center [520, 284] width 69 height 18
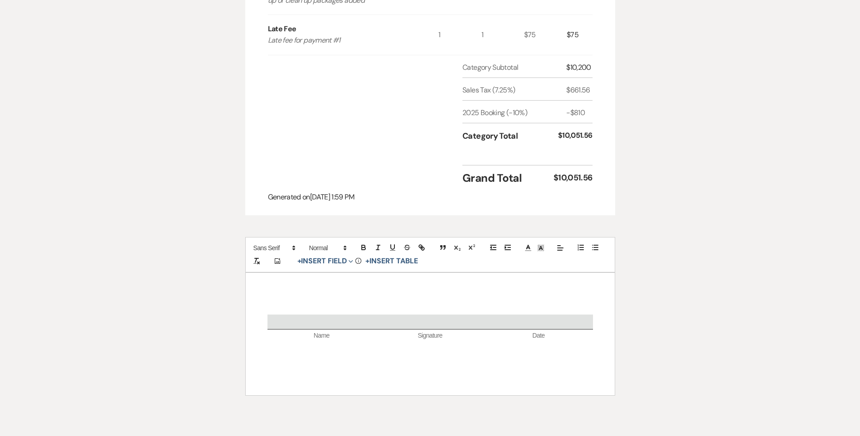
click at [370, 293] on div "Name Signature Date" at bounding box center [430, 334] width 369 height 122
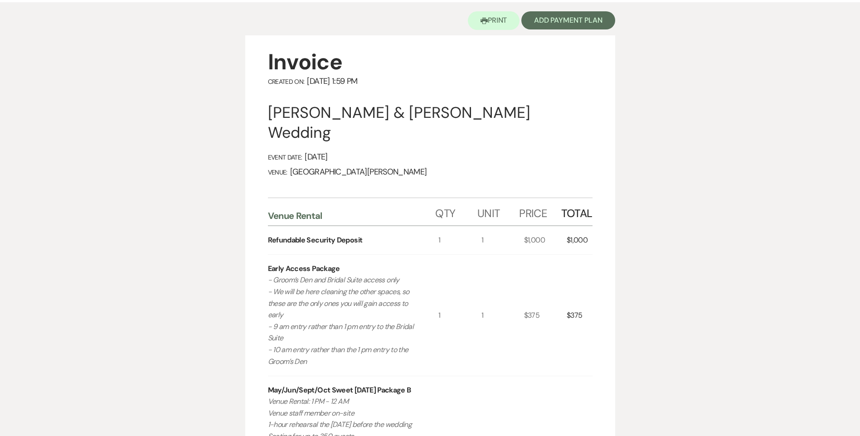
scroll to position [0, 0]
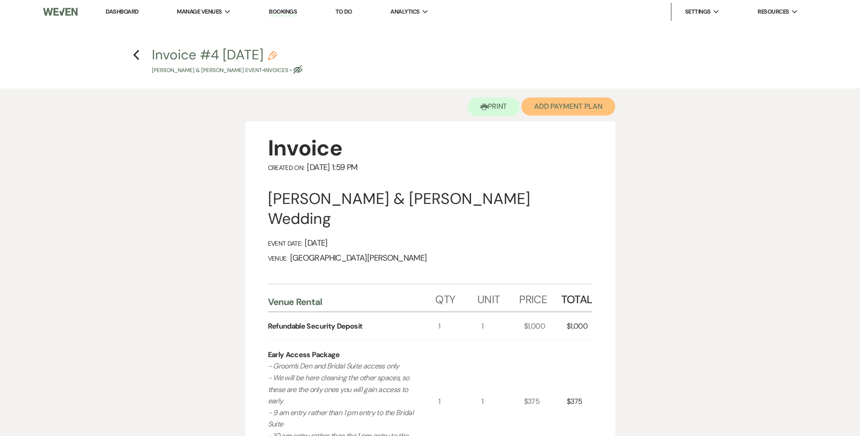
click at [545, 111] on button "Add Payment Plan" at bounding box center [568, 106] width 94 height 18
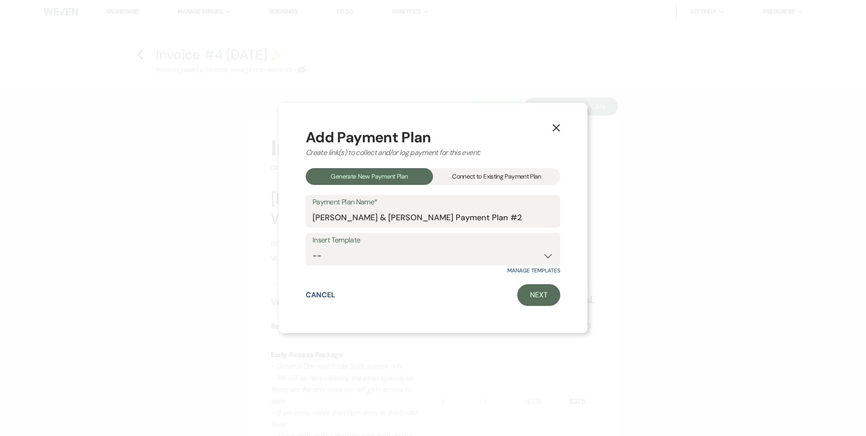
click at [474, 171] on div "Connect to Existing Payment Plan" at bounding box center [496, 176] width 127 height 17
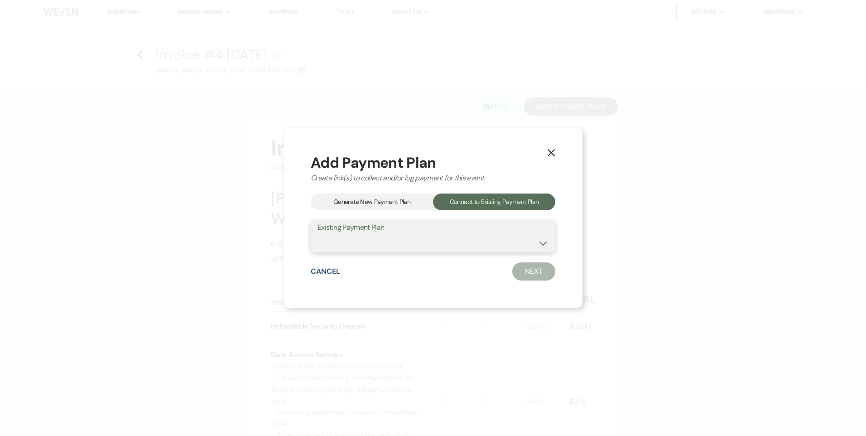
click at [380, 243] on select "Whitlee Chatman & Talan Taylor's Payment Plan #1" at bounding box center [433, 243] width 231 height 18
select select "23464"
click at [318, 234] on select "Whitlee Chatman & Talan Taylor's Payment Plan #1" at bounding box center [433, 243] width 231 height 18
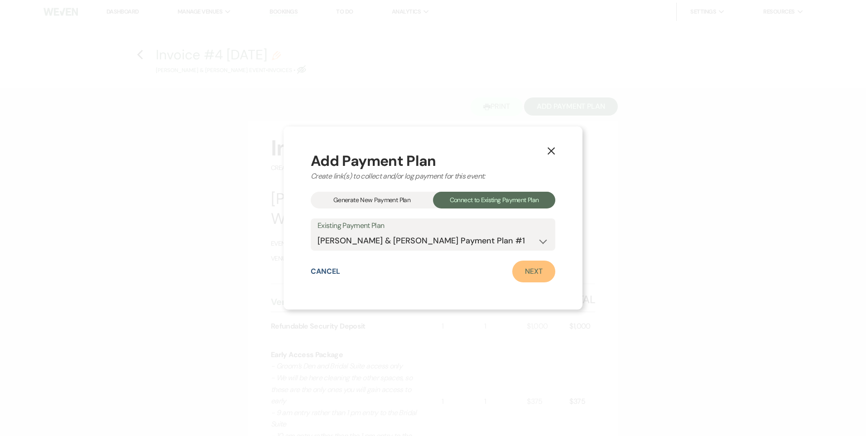
click at [534, 274] on link "Next" at bounding box center [534, 272] width 43 height 22
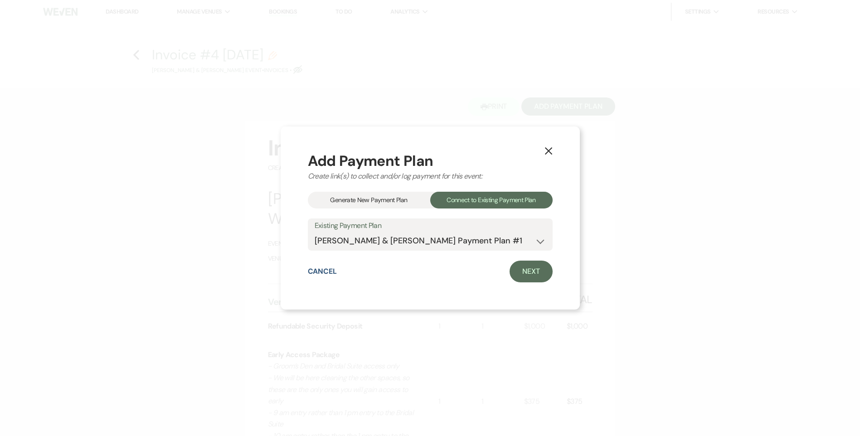
select select "27666"
select select "1"
select select "2"
select select "flat"
select select "true"
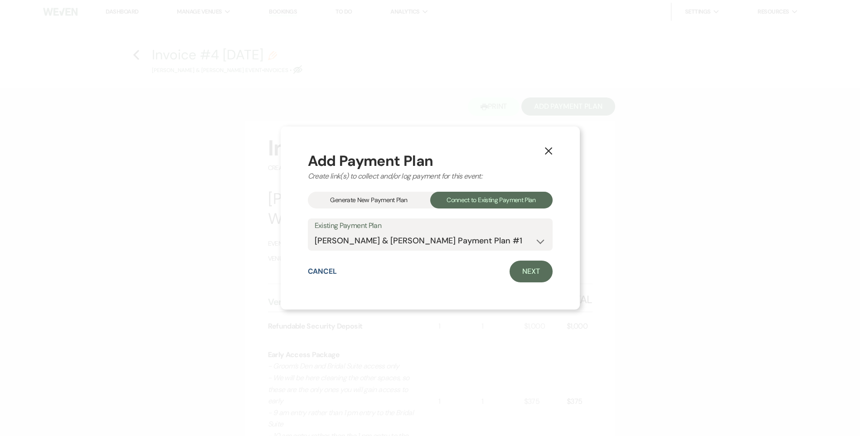
select select "2"
select select "flat"
select select "true"
select select "client"
select select "weeks"
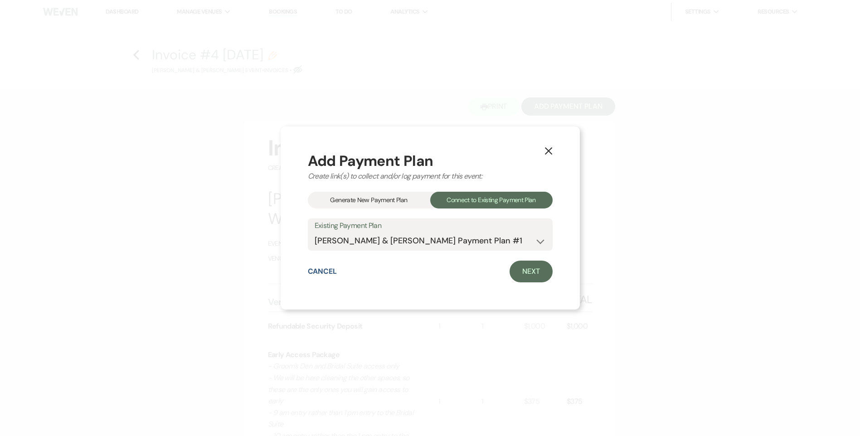
select select "client"
select select "days"
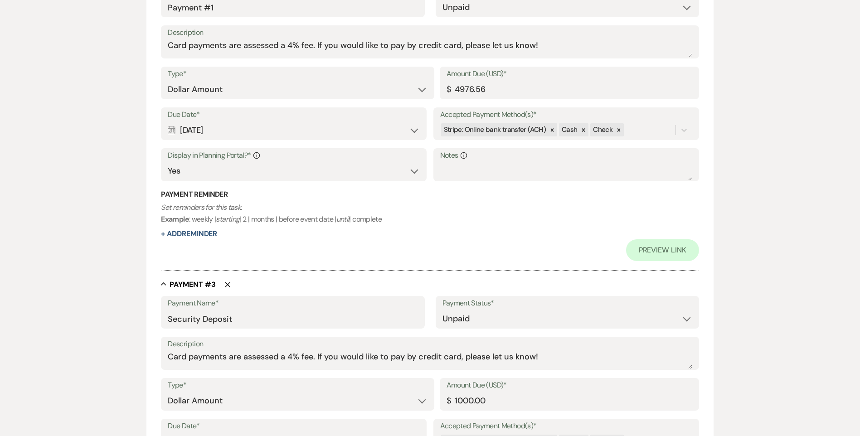
scroll to position [530, 0]
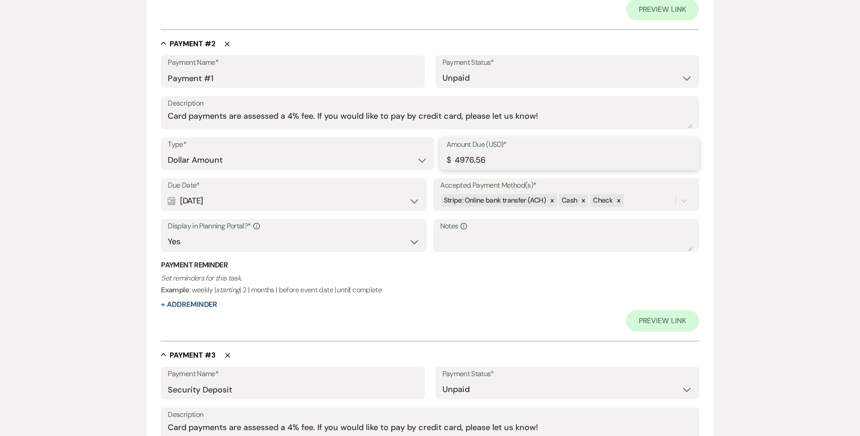
click at [489, 160] on input "4976.56" at bounding box center [569, 160] width 246 height 18
drag, startPoint x: 494, startPoint y: 162, endPoint x: 352, endPoint y: 161, distance: 141.8
click at [352, 161] on div "Type* Dollar Amount Percentage of Grand Total Amount Due (USD)* $ 4976.56" at bounding box center [429, 157] width 537 height 41
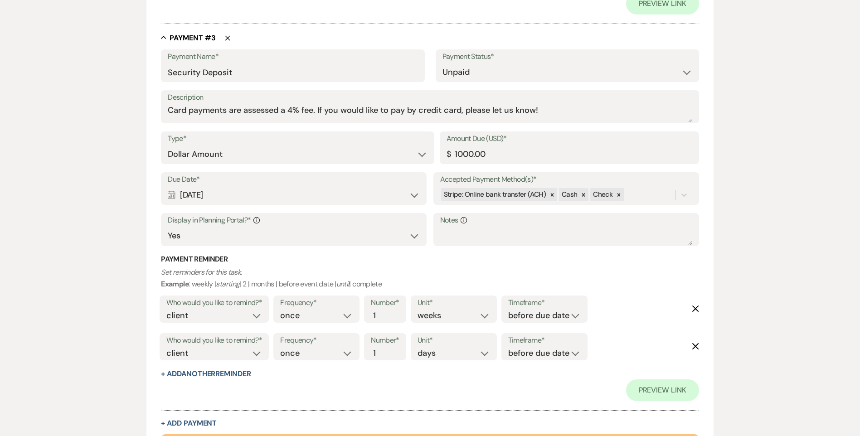
scroll to position [576, 0]
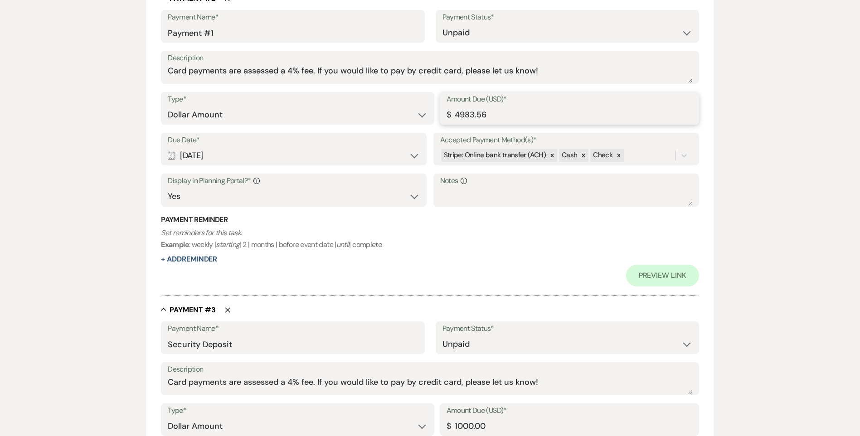
drag, startPoint x: 485, startPoint y: 113, endPoint x: 379, endPoint y: 122, distance: 106.9
click at [430, 115] on div "Type* Dollar Amount Percentage of Grand Total Amount Due (USD)* $ 4983.56" at bounding box center [429, 112] width 537 height 41
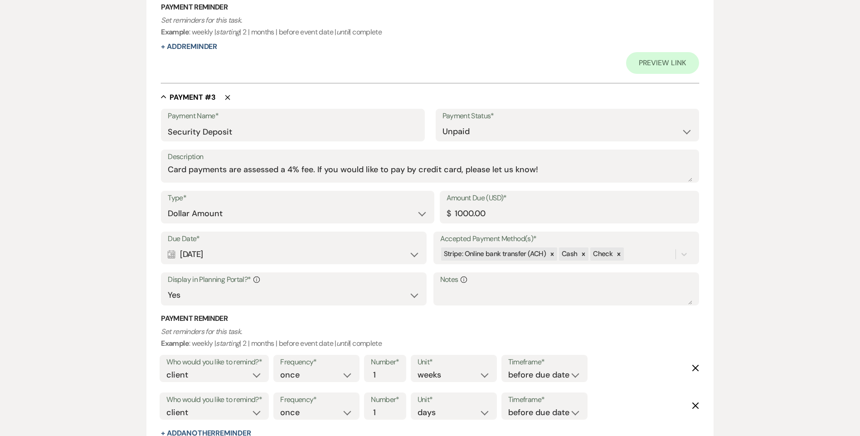
scroll to position [932, 0]
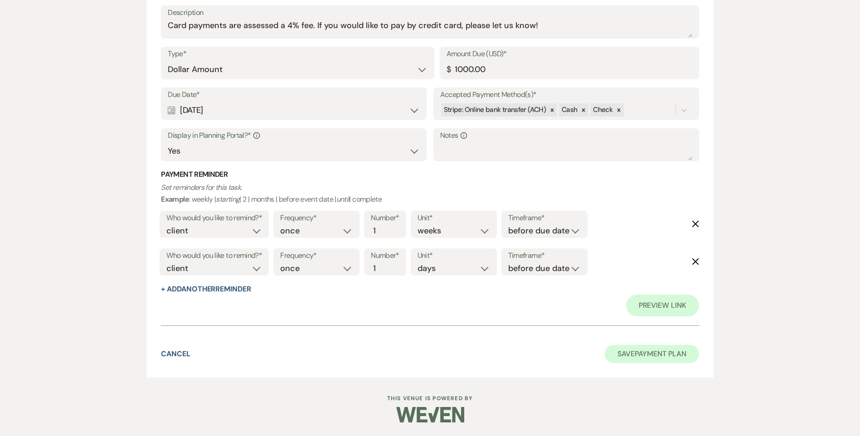
type input "5051.56"
click at [664, 353] on button "Save Payment Plan" at bounding box center [652, 354] width 94 height 18
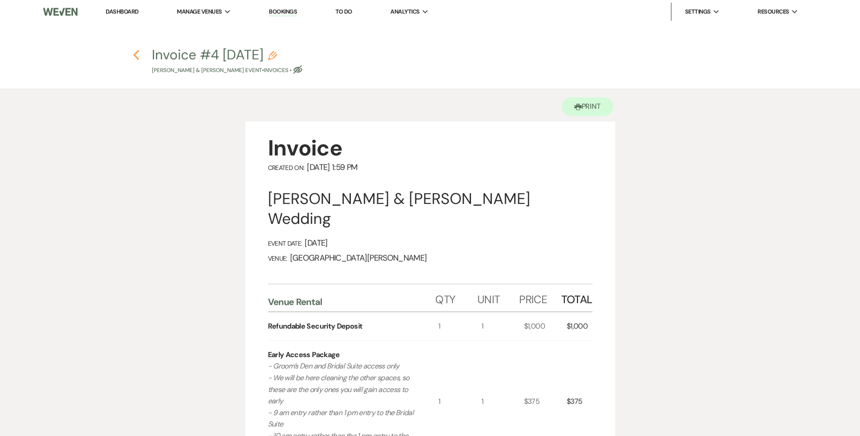
click at [140, 57] on icon "Previous" at bounding box center [136, 54] width 7 height 11
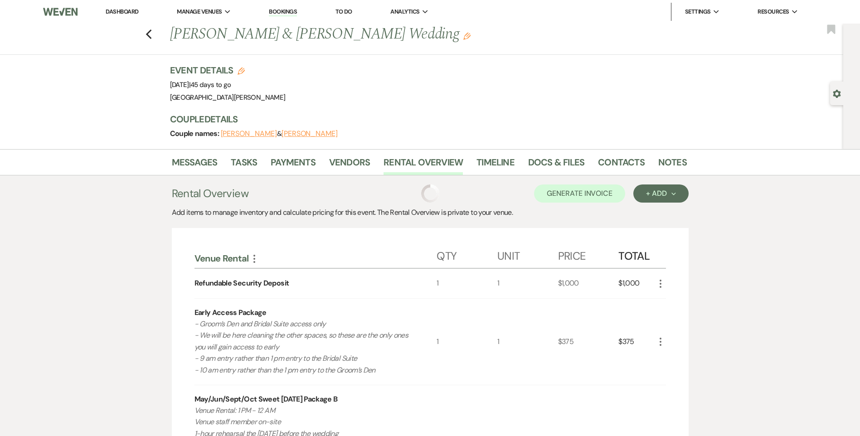
scroll to position [45, 0]
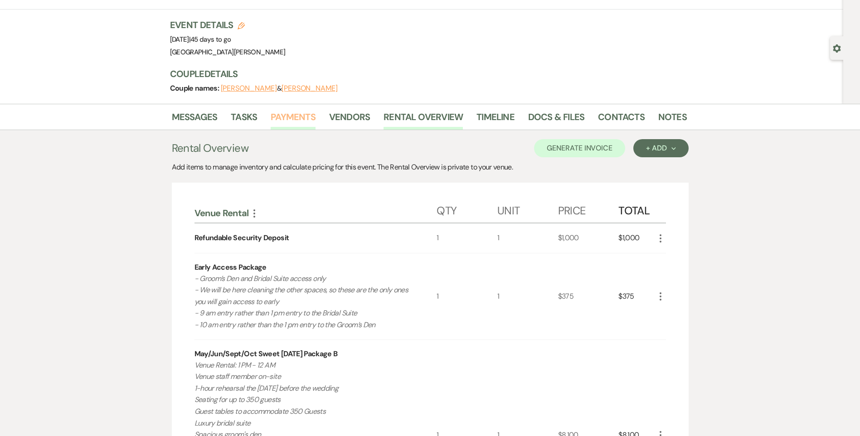
click at [302, 114] on link "Payments" at bounding box center [293, 120] width 45 height 20
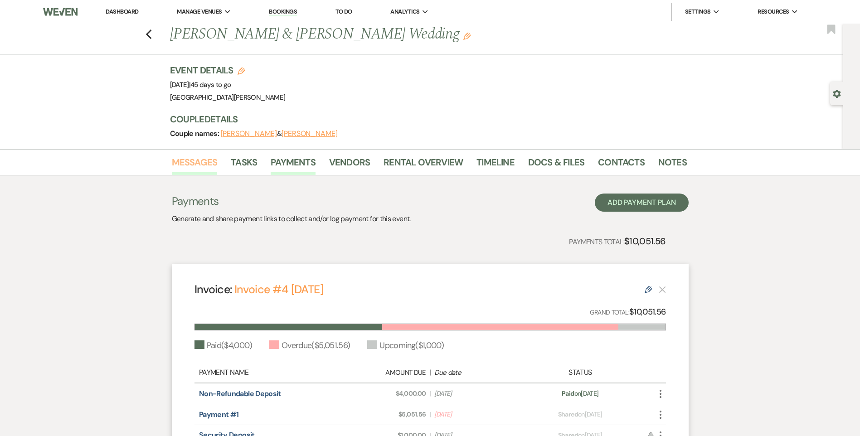
click at [189, 162] on link "Messages" at bounding box center [195, 165] width 46 height 20
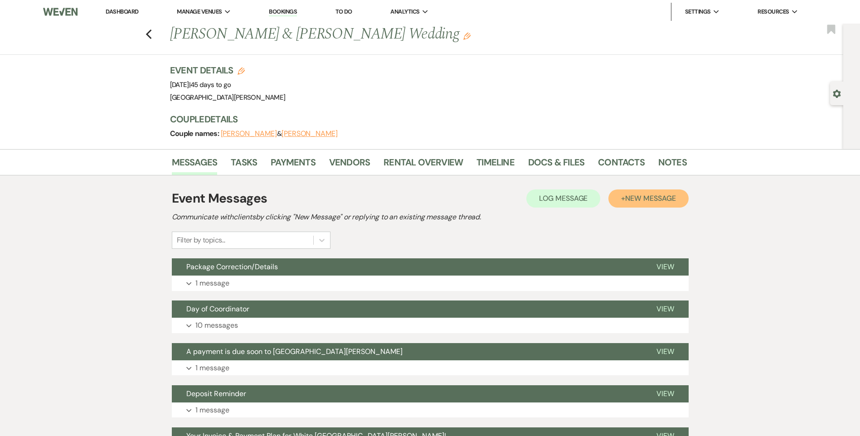
click at [629, 206] on button "+ New Message" at bounding box center [648, 198] width 80 height 18
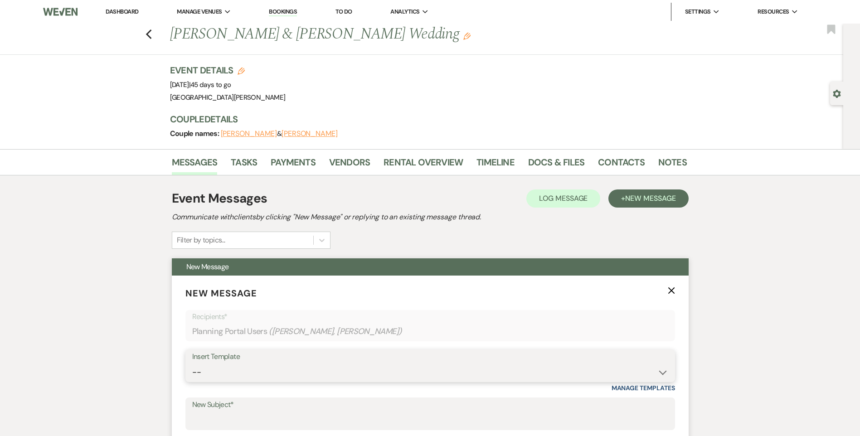
click at [247, 367] on select "-- Follow Up WWM Initial Inquiry Response Planning Portal Introduction (Booked …" at bounding box center [430, 372] width 476 height 18
select select "5027"
click at [192, 363] on select "-- Follow Up WWM Initial Inquiry Response Planning Portal Introduction (Booked …" at bounding box center [430, 372] width 476 height 18
type input "Your Invoice & Payment Plan for White [GEOGRAPHIC_DATA][PERSON_NAME]!"
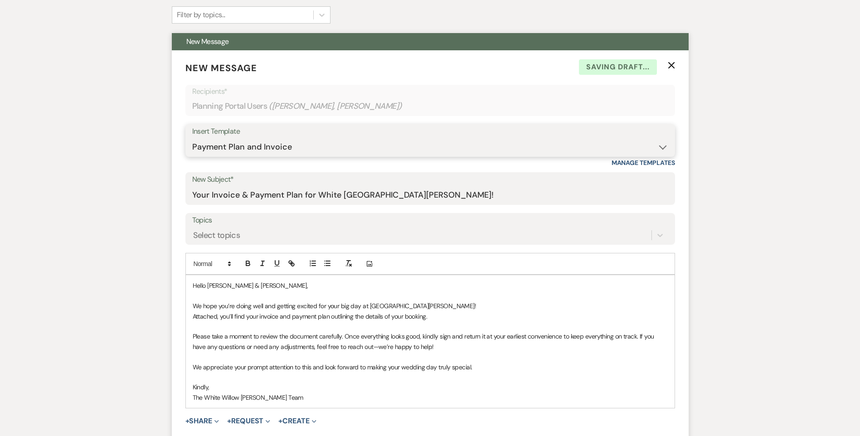
scroll to position [227, 0]
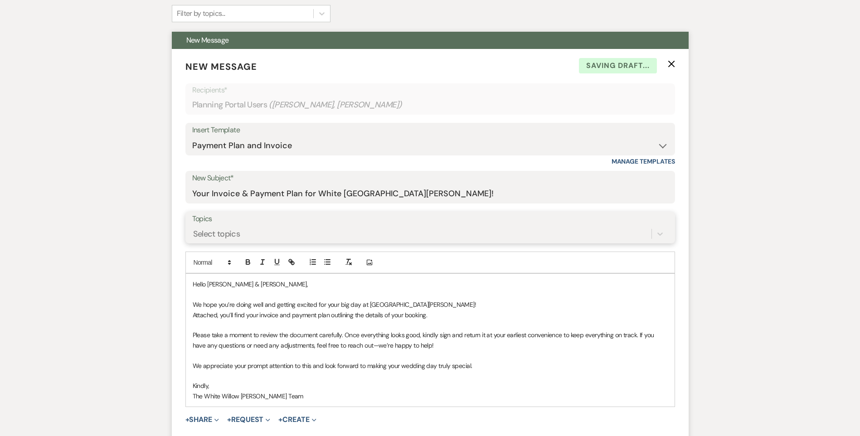
click at [231, 233] on div "Select topics" at bounding box center [216, 234] width 47 height 12
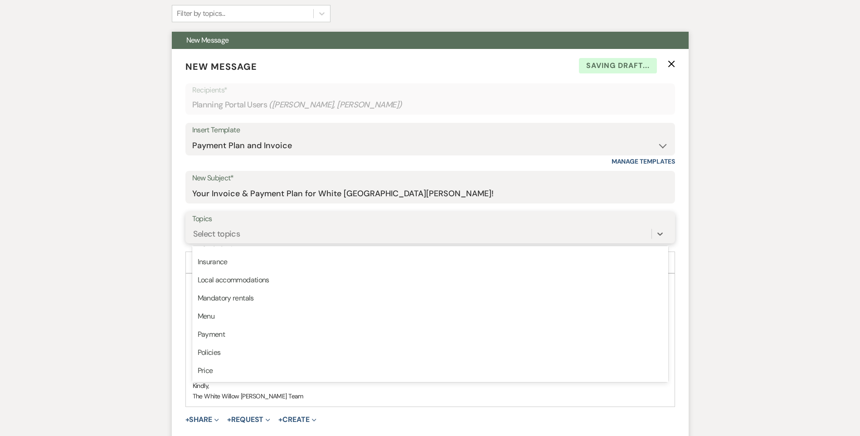
scroll to position [230, 0]
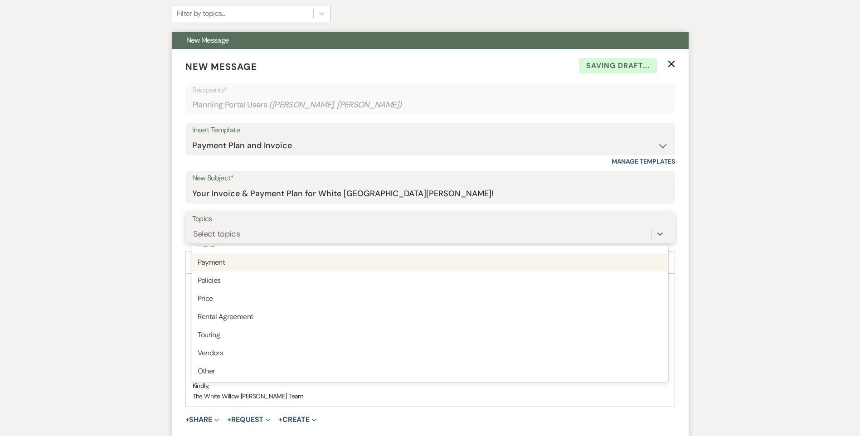
click at [240, 266] on div "Payment" at bounding box center [430, 262] width 476 height 18
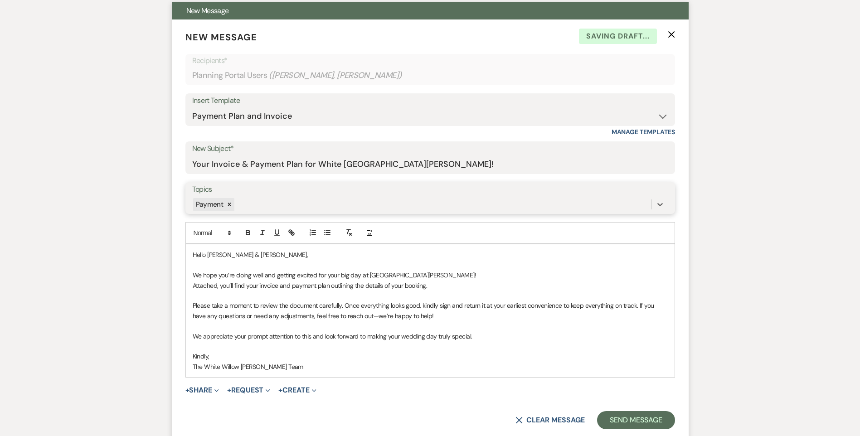
scroll to position [272, 0]
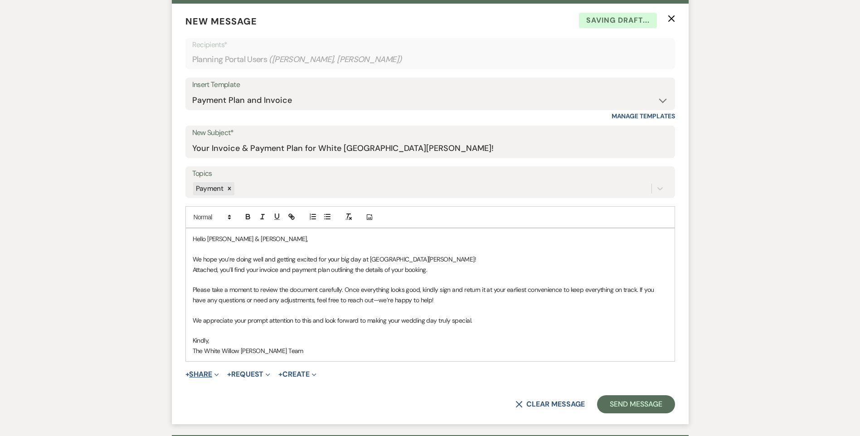
click at [205, 373] on button "+ Share Expand" at bounding box center [202, 374] width 34 height 7
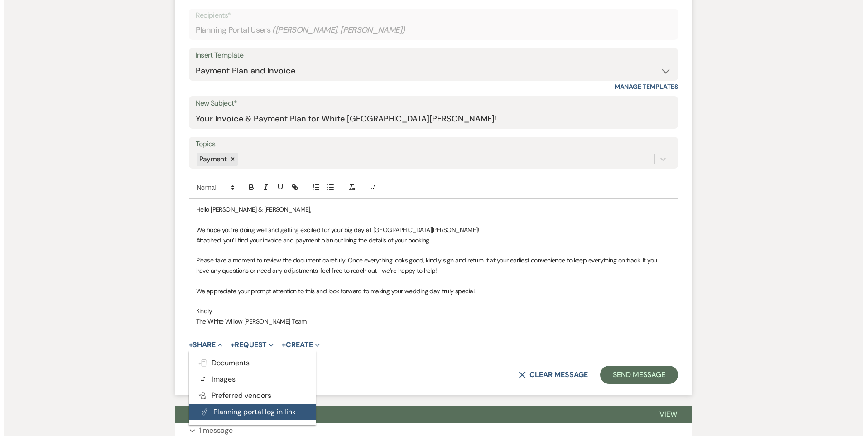
scroll to position [317, 0]
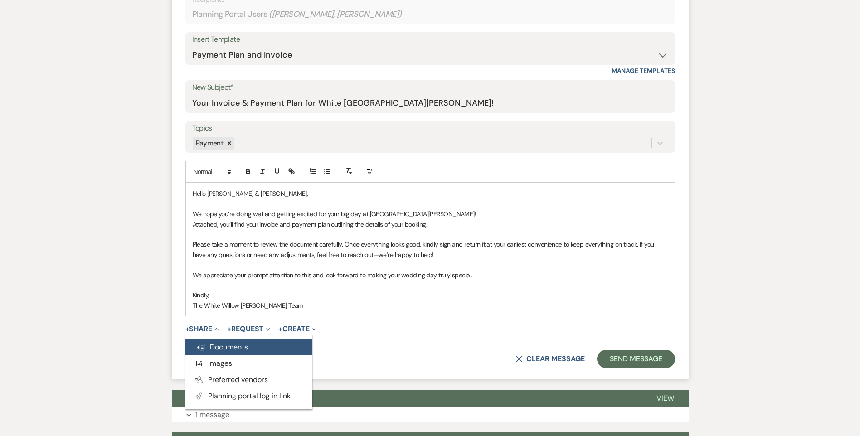
click at [225, 350] on span "Doc Upload Documents" at bounding box center [222, 347] width 52 height 10
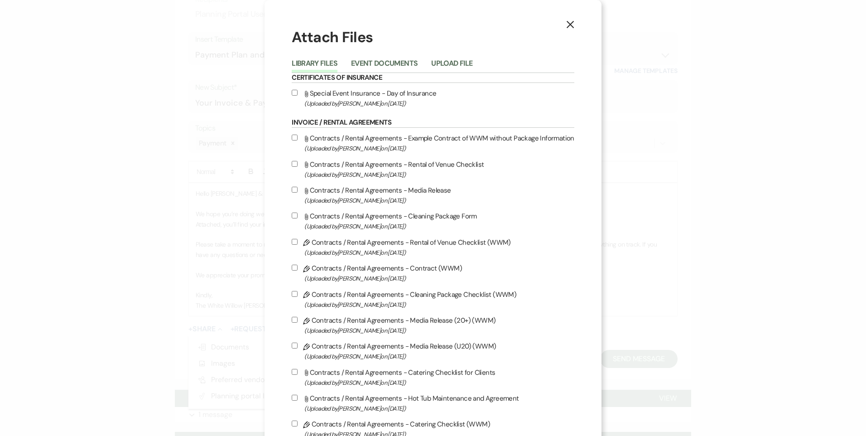
click at [387, 58] on li "Event Documents" at bounding box center [391, 65] width 80 height 15
click at [388, 60] on button "Event Documents" at bounding box center [384, 66] width 67 height 13
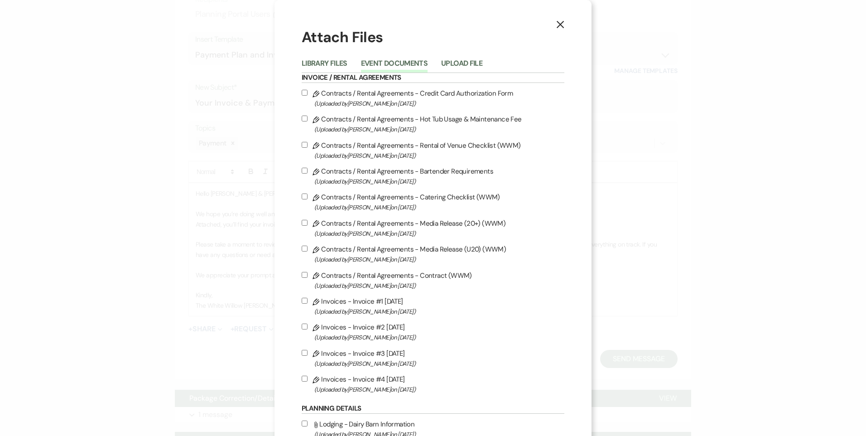
click at [302, 376] on input "Pencil Invoices - Invoice #4 8-20-2025 (Uploaded by Tori Sipes on Aug 20th, 202…" at bounding box center [305, 379] width 6 height 6
checkbox input "true"
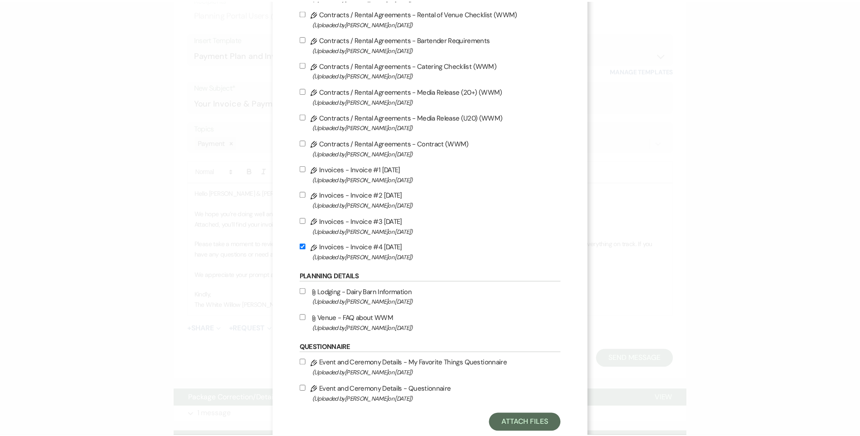
scroll to position [136, 0]
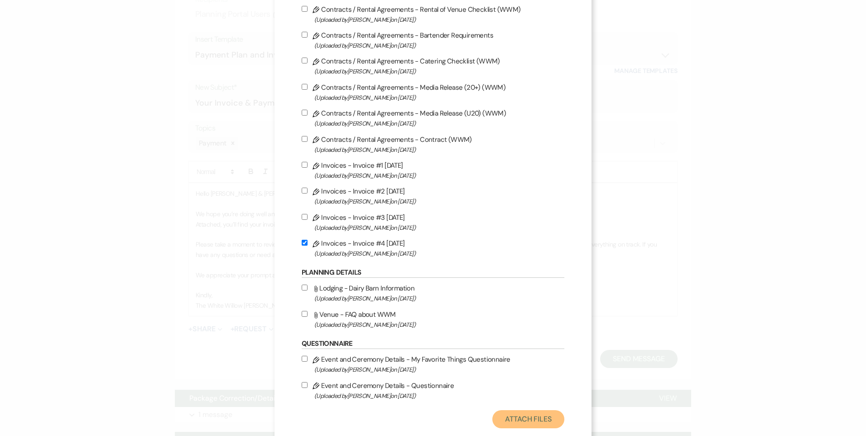
click at [518, 414] on button "Attach Files" at bounding box center [529, 419] width 72 height 18
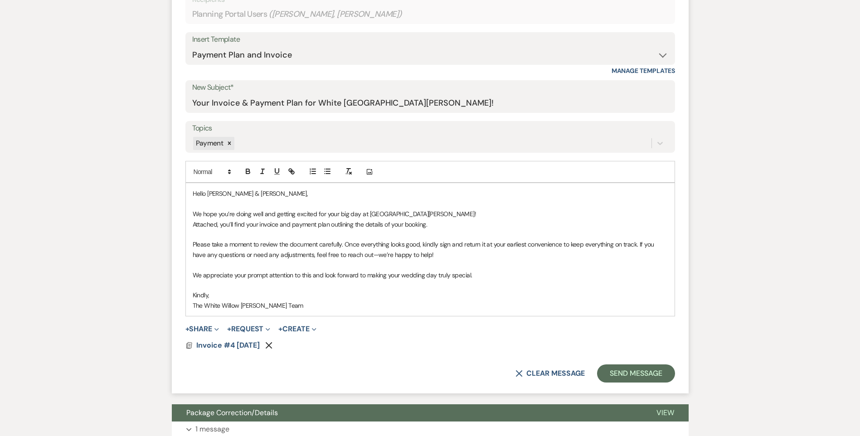
click at [259, 227] on p "Attached, you’ll find your invoice and payment plan outlining the details of yo…" at bounding box center [430, 224] width 475 height 10
click at [229, 52] on select "-- Follow Up WWM Initial Inquiry Response Planning Portal Introduction (Booked …" at bounding box center [430, 55] width 476 height 18
select select "5041"
click at [192, 46] on select "-- Follow Up WWM Initial Inquiry Response Planning Portal Introduction (Booked …" at bounding box center [430, 55] width 476 height 18
type input "A payment is due soon to White Willow Meadows"
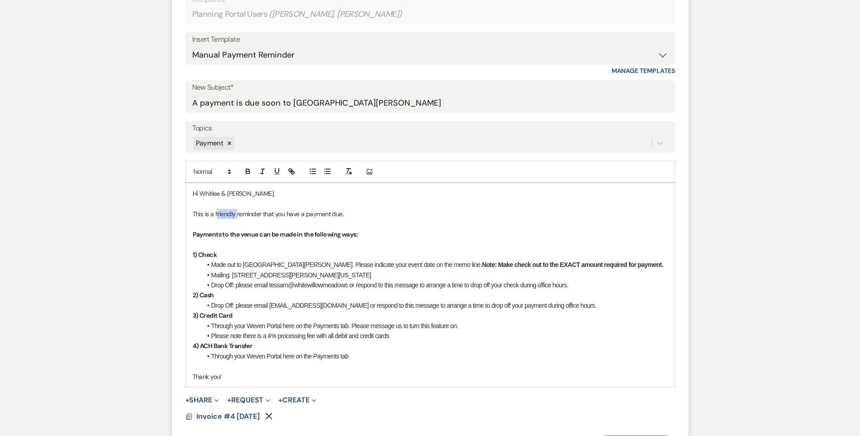
drag, startPoint x: 237, startPoint y: 216, endPoint x: 216, endPoint y: 214, distance: 20.4
click at [216, 214] on p "This is a friendly reminder that you have a payment due." at bounding box center [430, 214] width 475 height 10
click at [319, 214] on p "This is a reminder that you have a payment due." at bounding box center [430, 214] width 475 height 10
click at [288, 286] on li "Drop Off: please email tessam@whitewillowmeadows or respond to this message to …" at bounding box center [435, 285] width 466 height 10
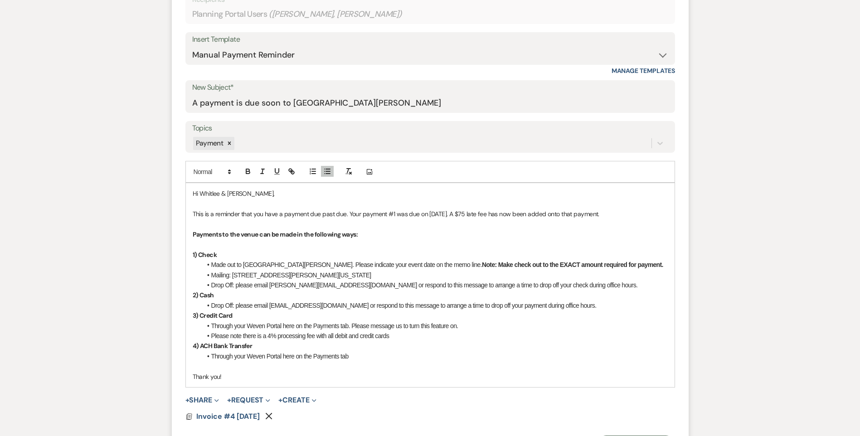
click at [287, 306] on li "Drop Off: please email tessam@whitewillowmeadows.com or respond to this message…" at bounding box center [435, 305] width 466 height 10
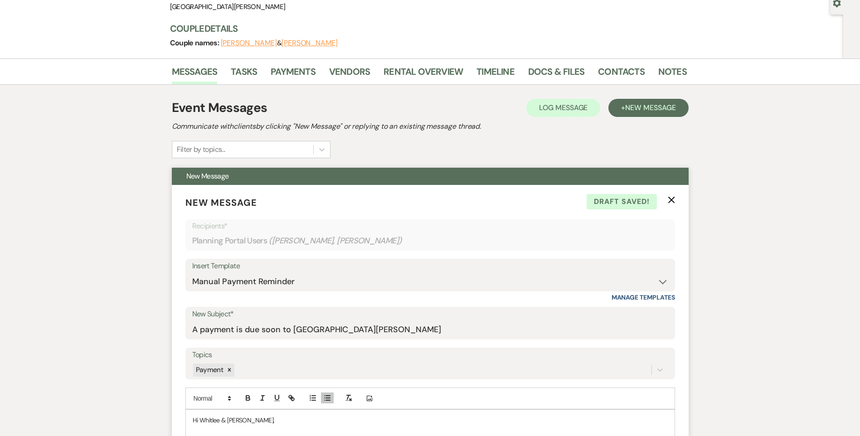
scroll to position [0, 0]
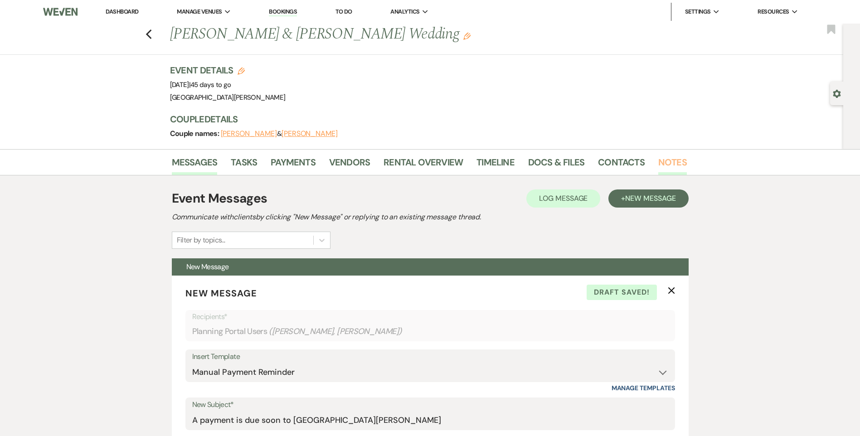
click at [675, 155] on link "Notes" at bounding box center [672, 165] width 29 height 20
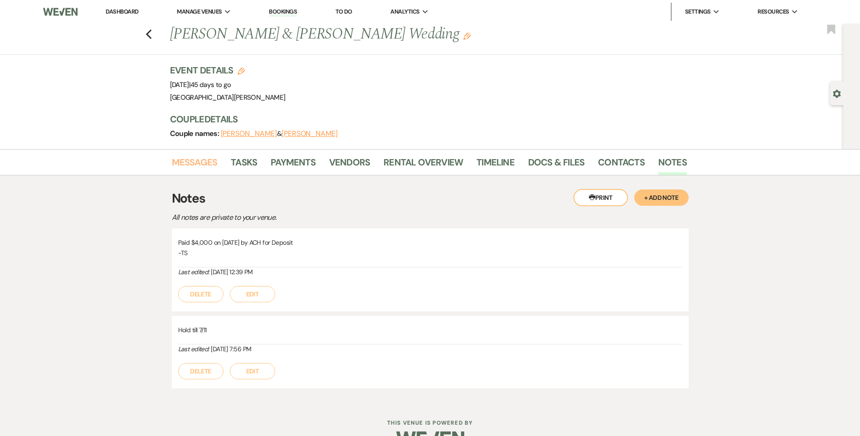
drag, startPoint x: 210, startPoint y: 168, endPoint x: 222, endPoint y: 182, distance: 18.3
click at [210, 168] on link "Messages" at bounding box center [195, 165] width 46 height 20
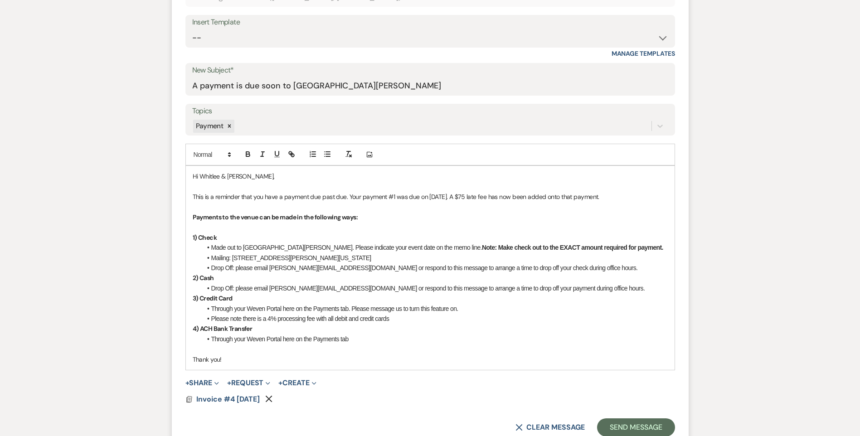
scroll to position [408, 0]
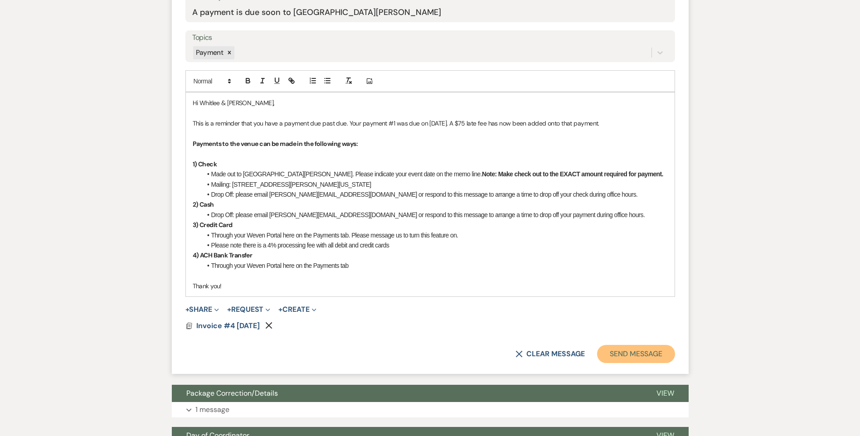
click at [654, 353] on button "Send Message" at bounding box center [635, 354] width 77 height 18
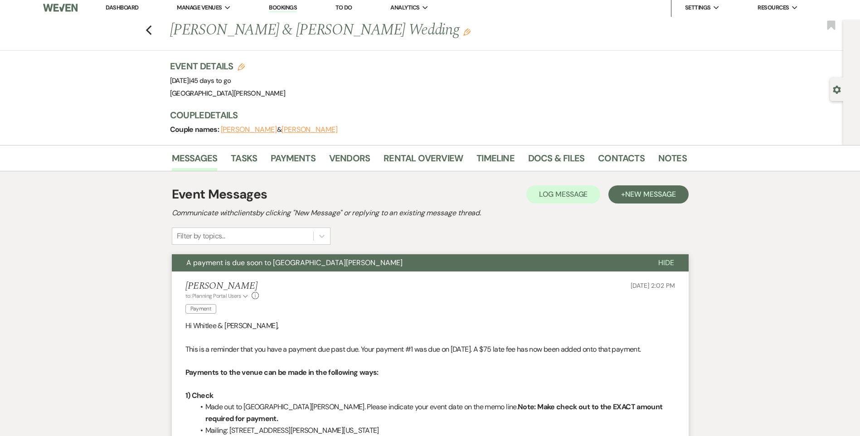
scroll to position [0, 0]
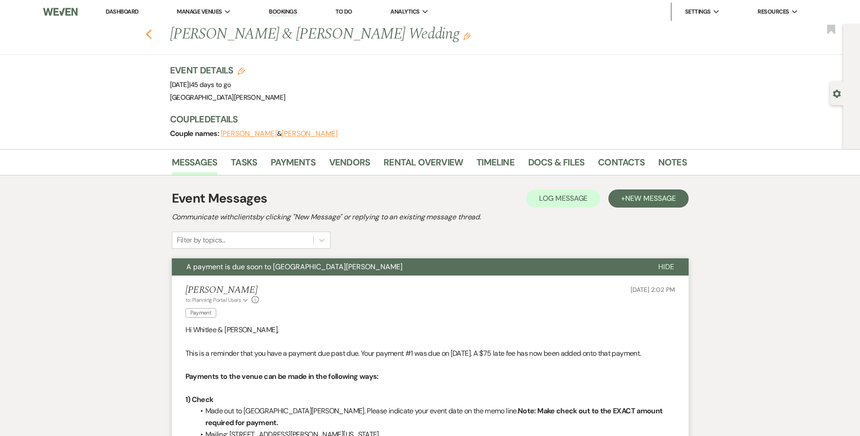
click at [149, 34] on icon "Previous" at bounding box center [148, 34] width 7 height 11
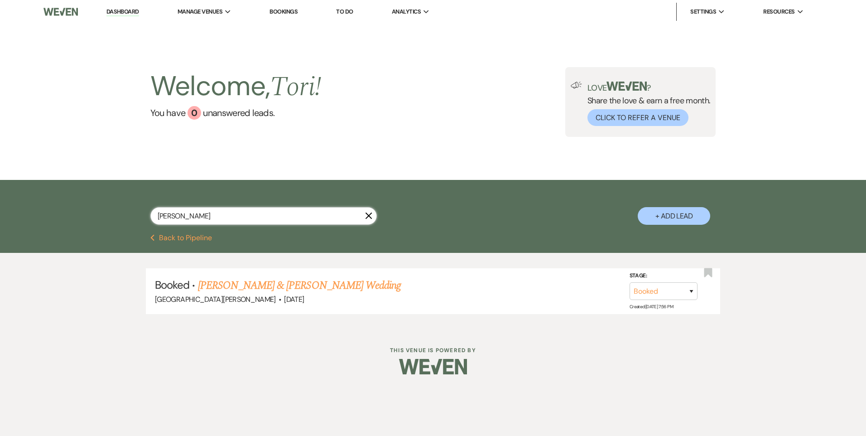
click at [112, 215] on div "chatman X + Add Lead" at bounding box center [433, 208] width 653 height 48
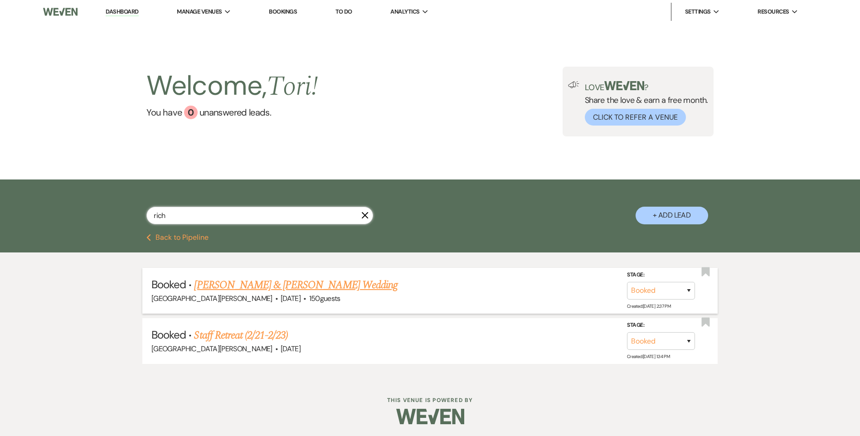
type input "rich"
click at [304, 290] on link "Megan Richardson & Jacob Cashen's Wedding" at bounding box center [295, 285] width 203 height 16
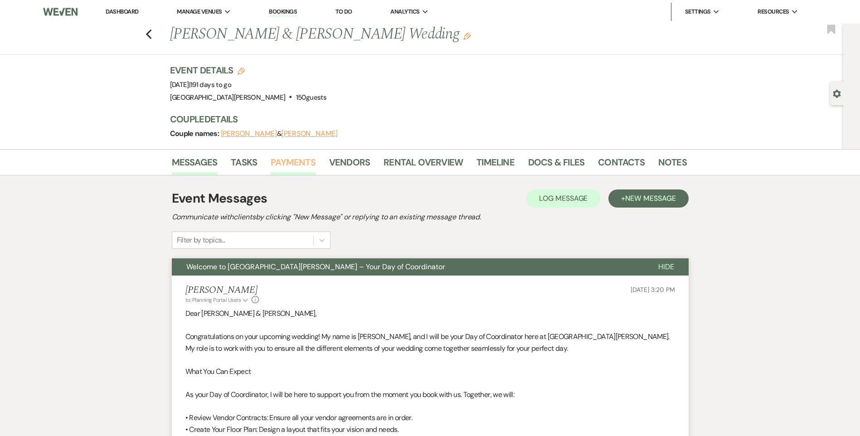
click at [298, 165] on link "Payments" at bounding box center [293, 165] width 45 height 20
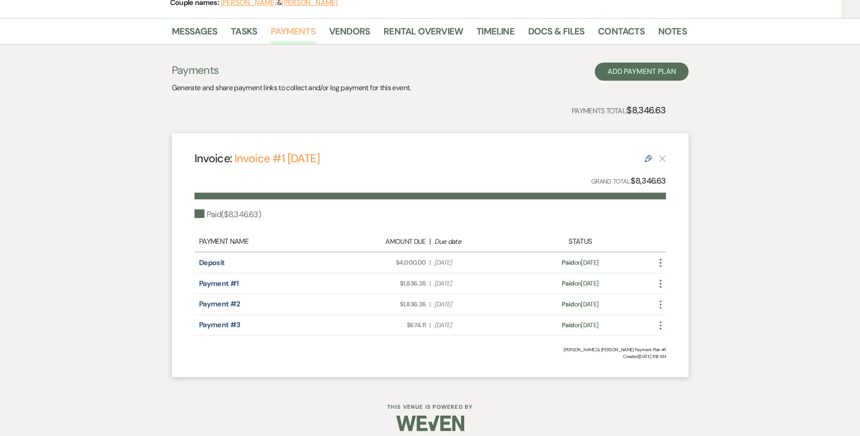
scroll to position [136, 0]
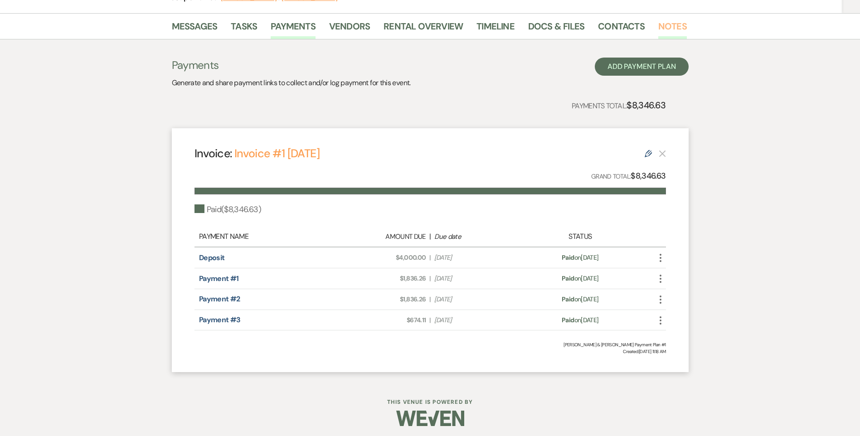
click at [676, 29] on link "Notes" at bounding box center [672, 29] width 29 height 20
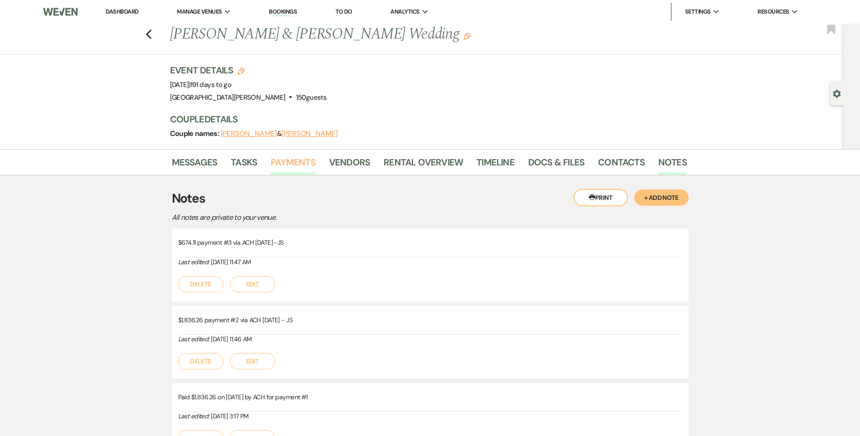
click at [289, 159] on link "Payments" at bounding box center [293, 165] width 45 height 20
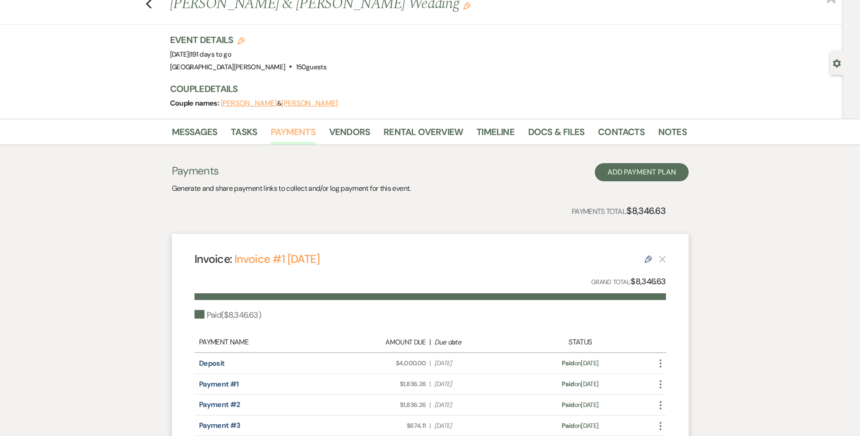
scroll to position [91, 0]
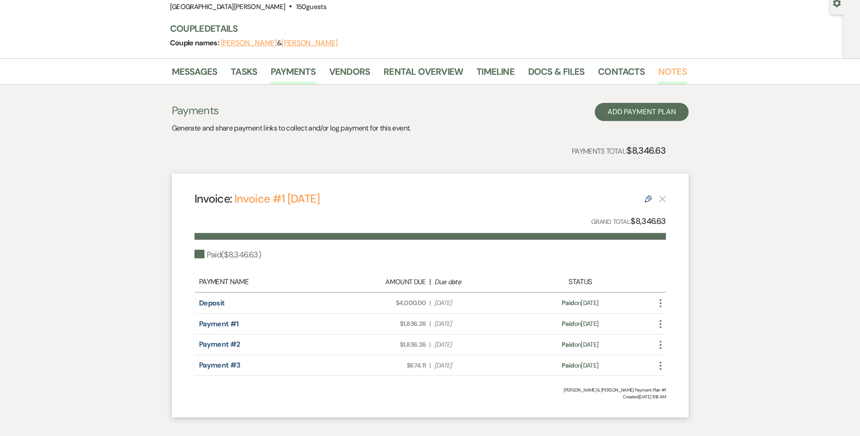
click at [666, 76] on link "Notes" at bounding box center [672, 74] width 29 height 20
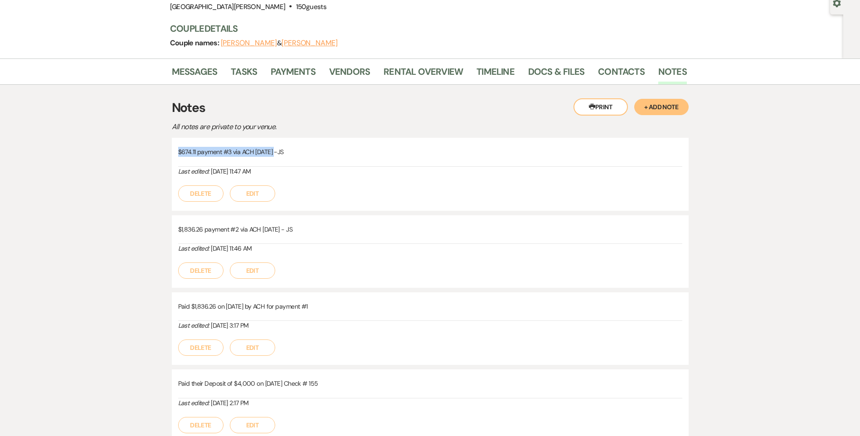
drag, startPoint x: 273, startPoint y: 153, endPoint x: 178, endPoint y: 153, distance: 95.2
click at [178, 153] on p "$674.11 payment #3 via ACH 6.15.25 -JS" at bounding box center [430, 152] width 504 height 10
copy p "$674.11 payment #3 via ACH 6.15.25"
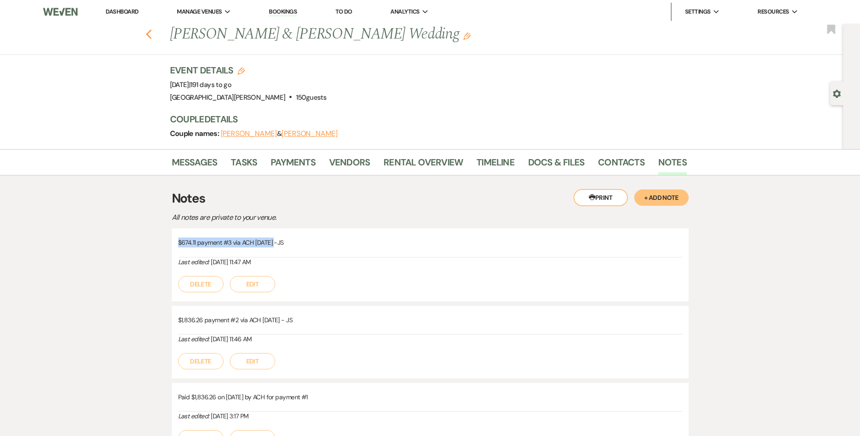
click at [151, 37] on use "button" at bounding box center [148, 34] width 6 height 10
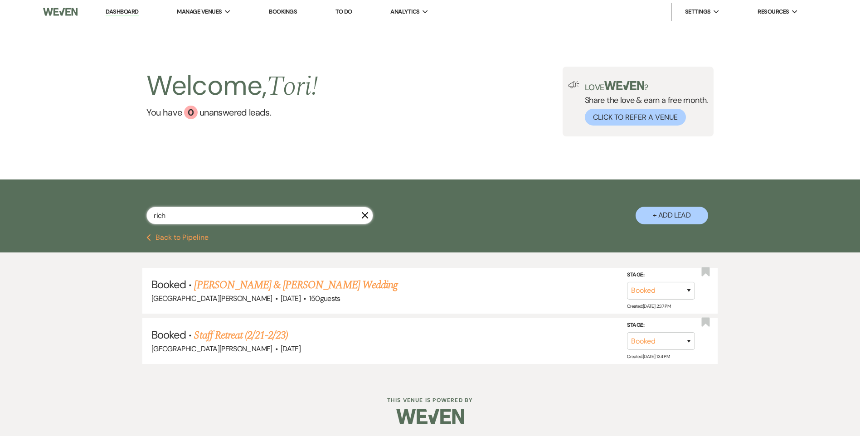
drag, startPoint x: 175, startPoint y: 213, endPoint x: 28, endPoint y: 198, distance: 148.0
click at [45, 197] on div "rich X + Add Lead" at bounding box center [430, 206] width 860 height 54
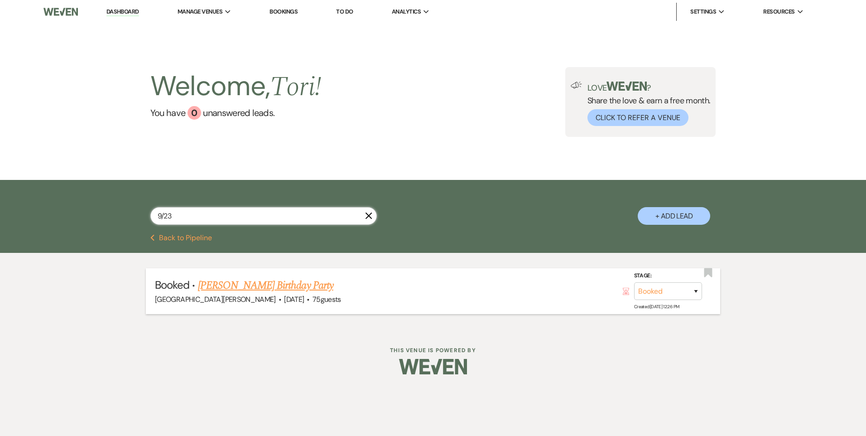
type input "9/23"
click at [227, 290] on link "Greg Botho's Birthday Party" at bounding box center [266, 285] width 136 height 16
select select "4"
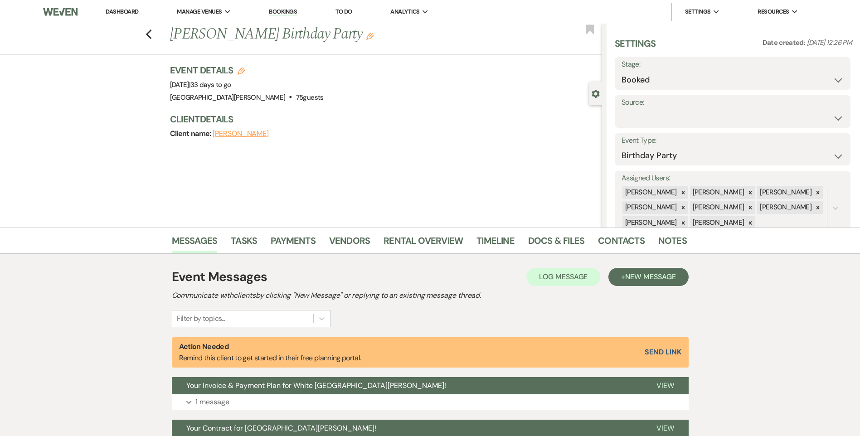
scroll to position [130, 0]
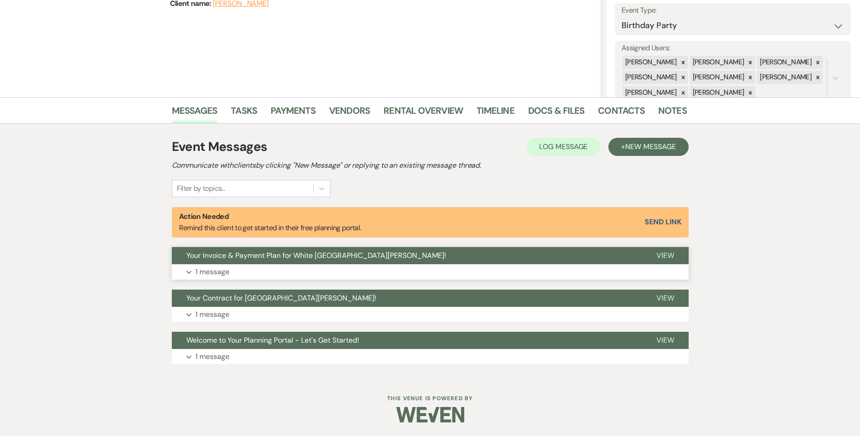
click at [241, 274] on button "Expand 1 message" at bounding box center [430, 271] width 517 height 15
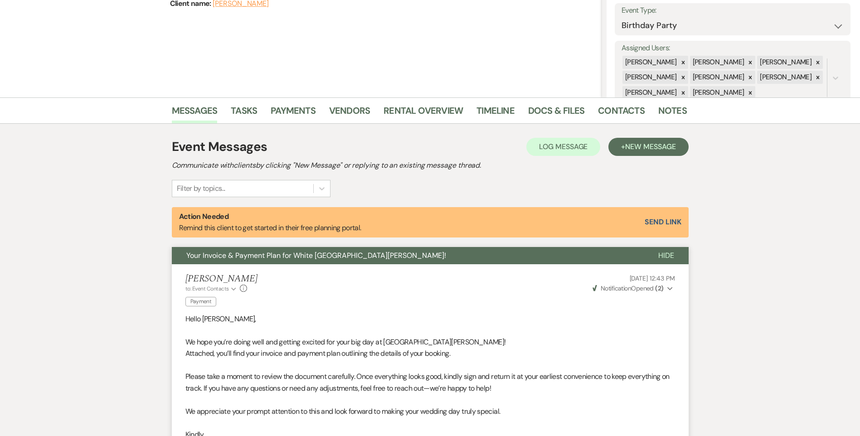
click at [73, 327] on div "Messages Tasks Payments Vendors Rental Overview Timeline Docs & Files Contacts …" at bounding box center [430, 351] width 860 height 509
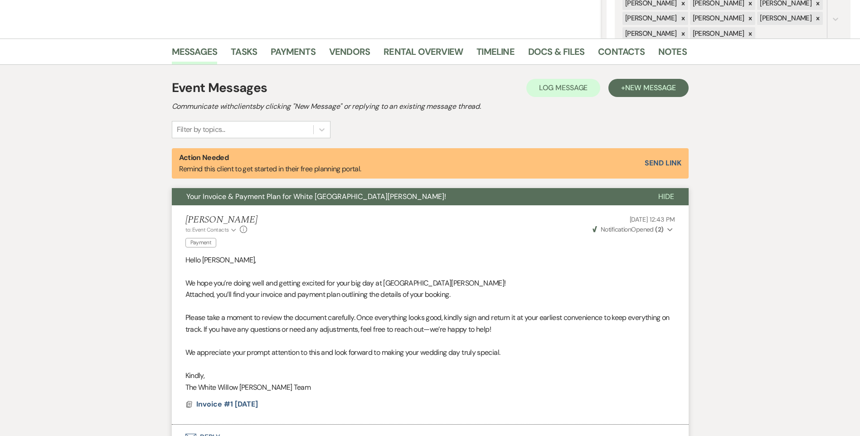
scroll to position [311, 0]
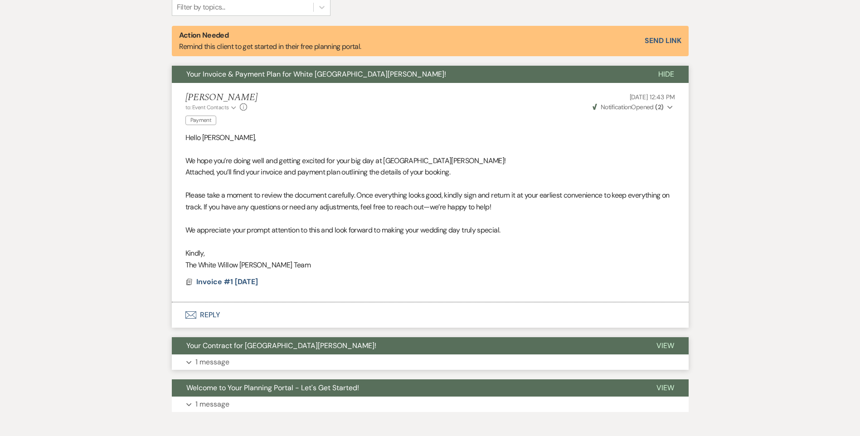
click at [276, 357] on button "Expand 1 message" at bounding box center [430, 361] width 517 height 15
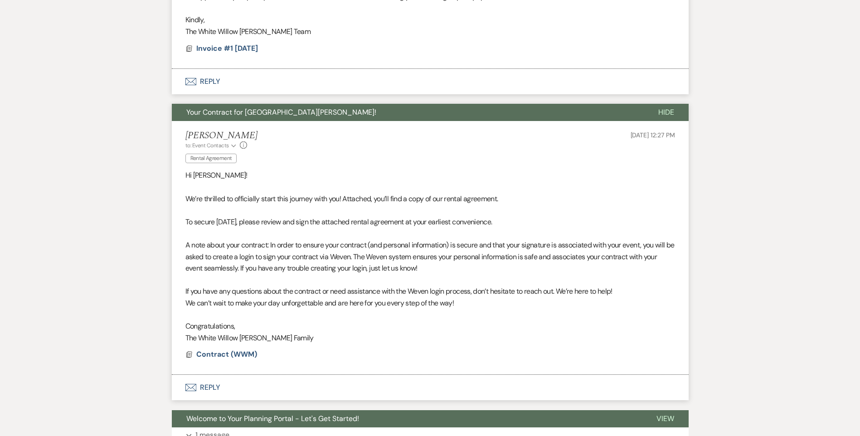
scroll to position [623, 0]
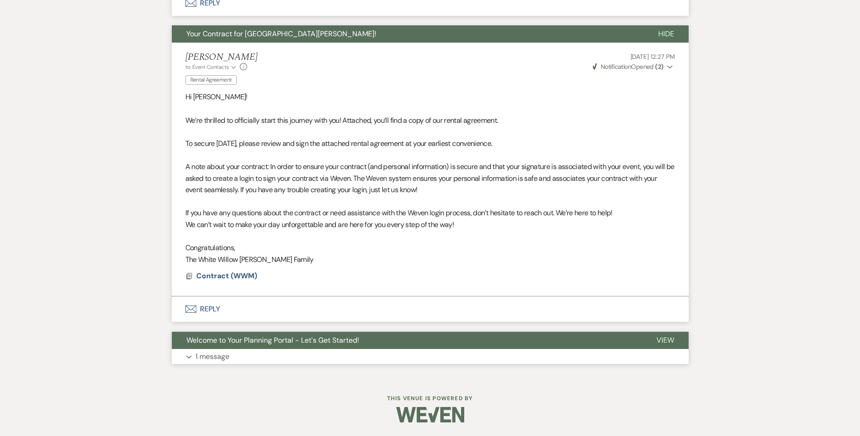
click at [232, 354] on button "Expand 1 message" at bounding box center [430, 356] width 517 height 15
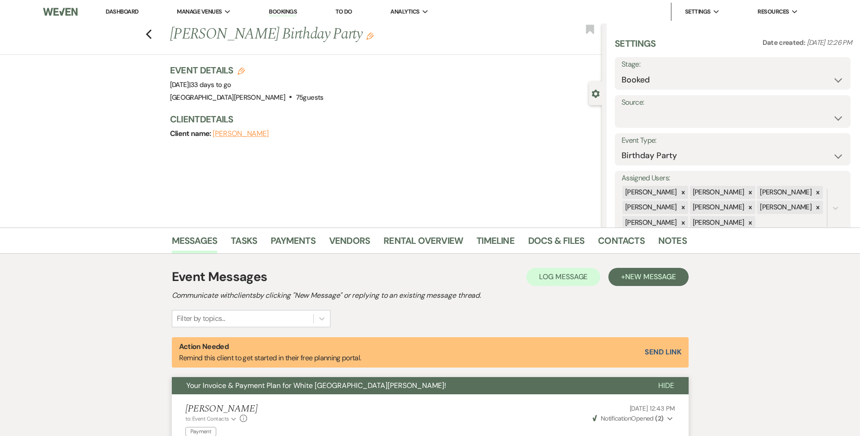
scroll to position [91, 0]
